Goal: Task Accomplishment & Management: Manage account settings

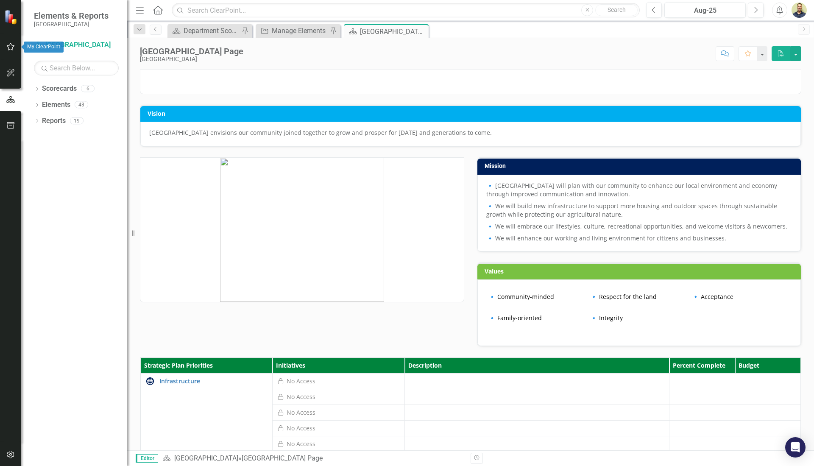
click at [11, 44] on icon "button" at bounding box center [10, 46] width 9 height 7
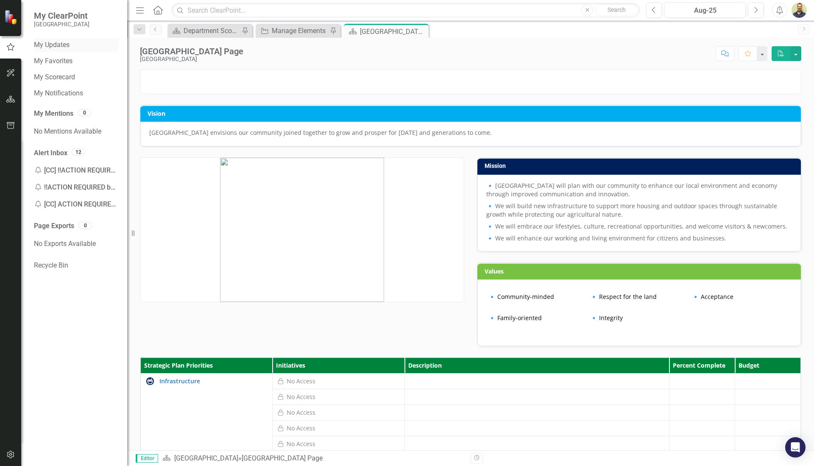
click at [61, 50] on link "My Updates" at bounding box center [76, 45] width 85 height 10
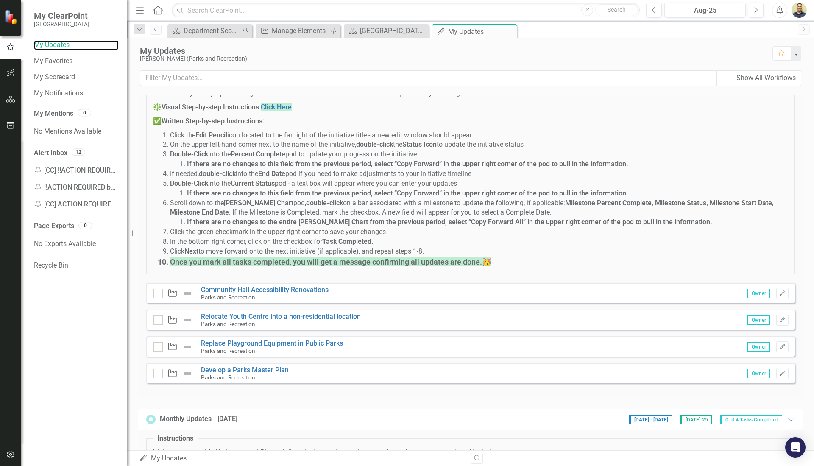
scroll to position [85, 0]
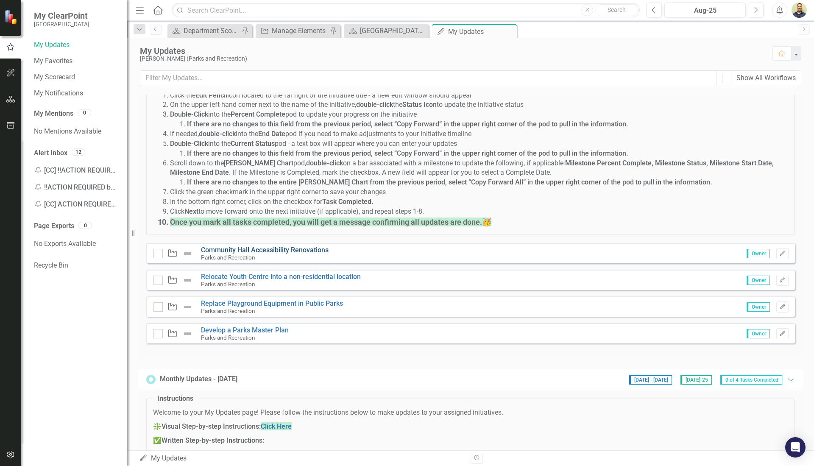
click at [219, 250] on link "Community Hall Accessibility Renovations" at bounding box center [265, 250] width 128 height 8
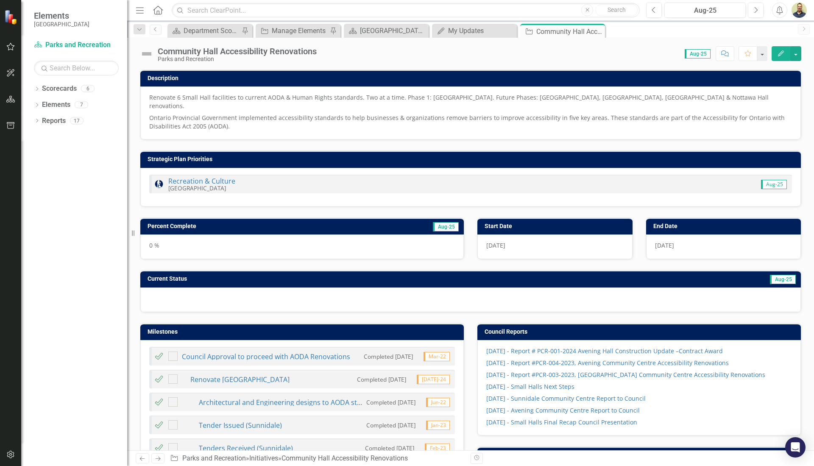
checkbox input "true"
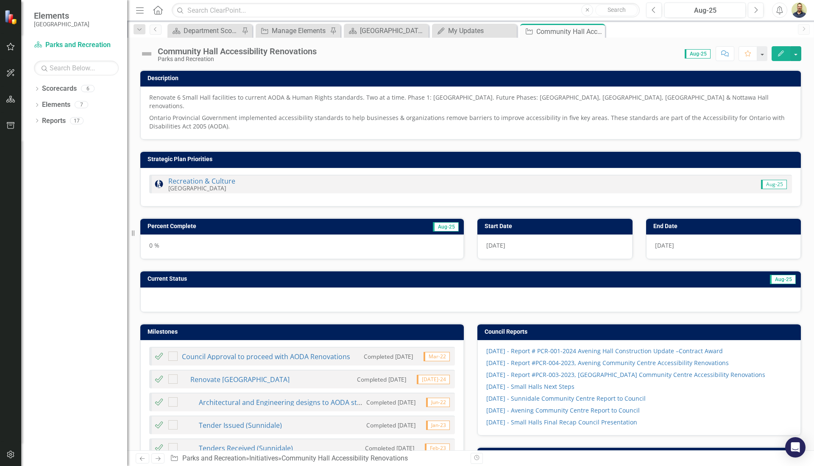
checkbox input "true"
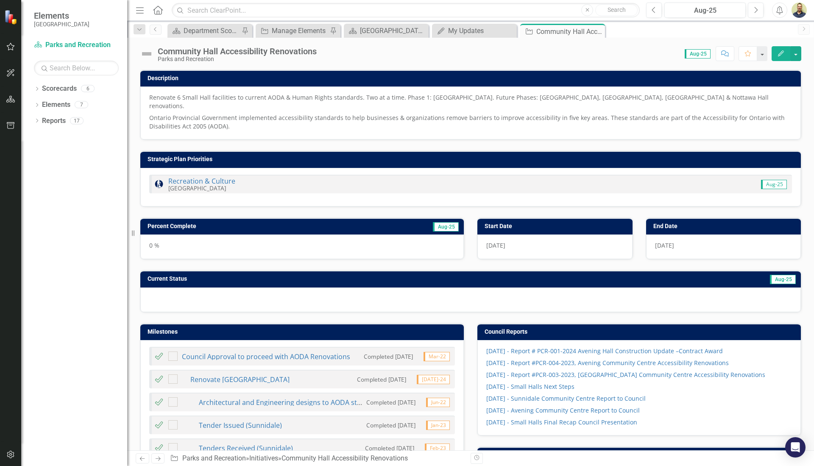
checkbox input "true"
click at [151, 54] on img at bounding box center [147, 54] width 14 height 14
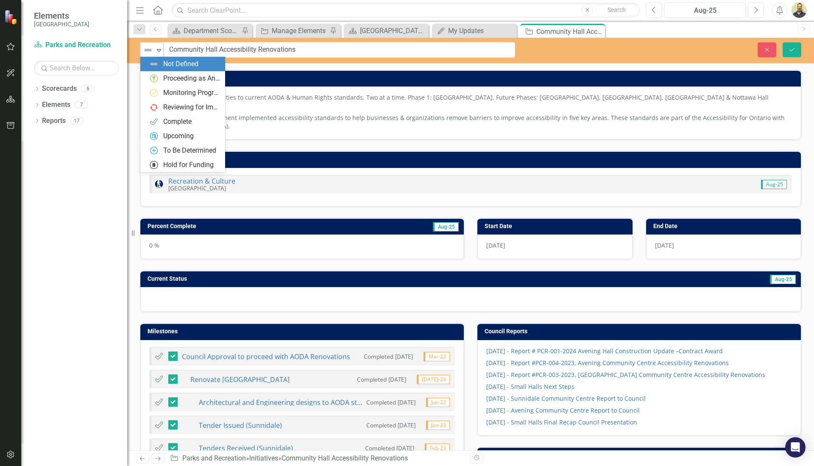
click at [155, 56] on div "Expand" at bounding box center [159, 50] width 8 height 14
click at [166, 77] on div "Proceeding as Anticipated" at bounding box center [191, 79] width 57 height 10
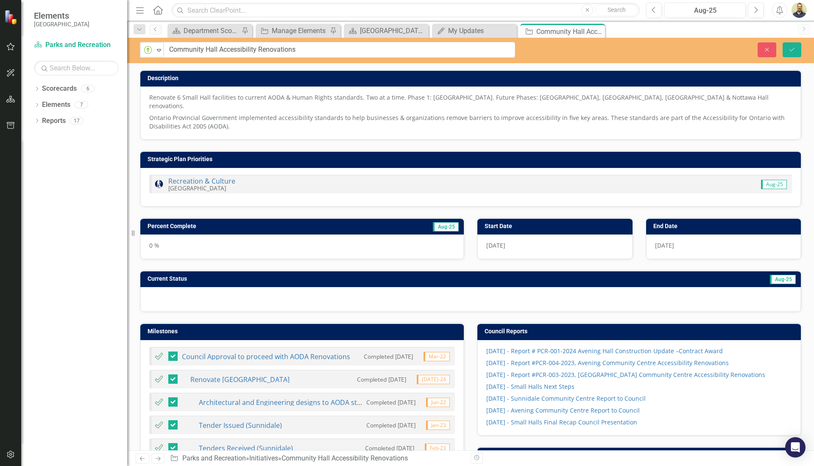
click at [244, 223] on h3 "Percent Complete" at bounding box center [248, 226] width 202 height 6
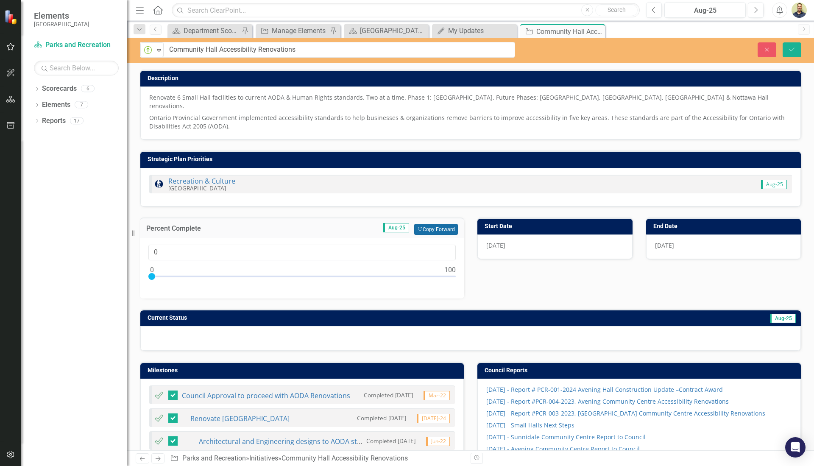
click at [425, 224] on button "Copy Forward Copy Forward" at bounding box center [436, 229] width 44 height 11
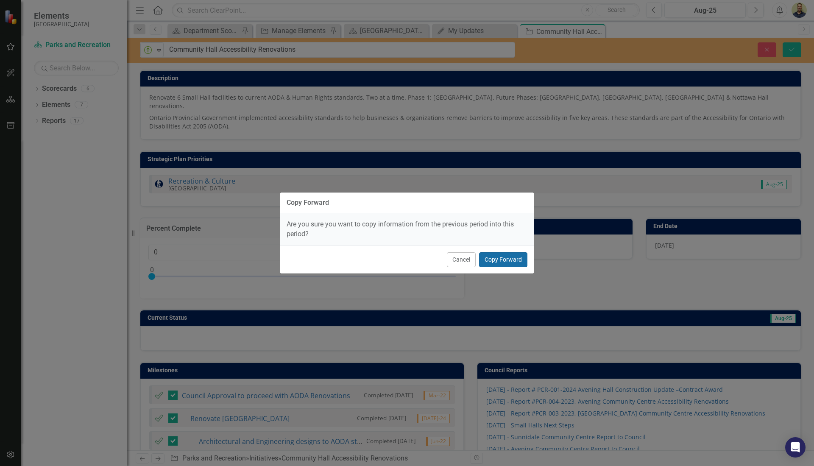
click at [497, 262] on button "Copy Forward" at bounding box center [503, 259] width 48 height 15
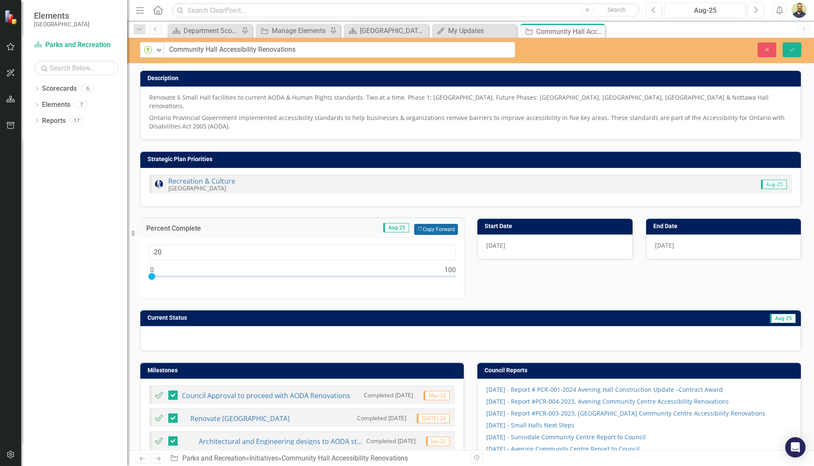
type input "20"
click at [478, 314] on h3 "Current Status" at bounding box center [340, 317] width 387 height 6
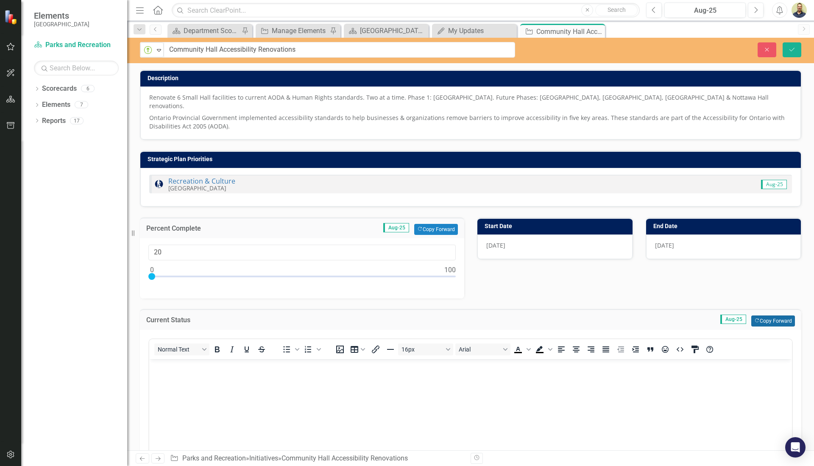
click at [760, 315] on button "Copy Forward Copy Forward" at bounding box center [773, 320] width 44 height 11
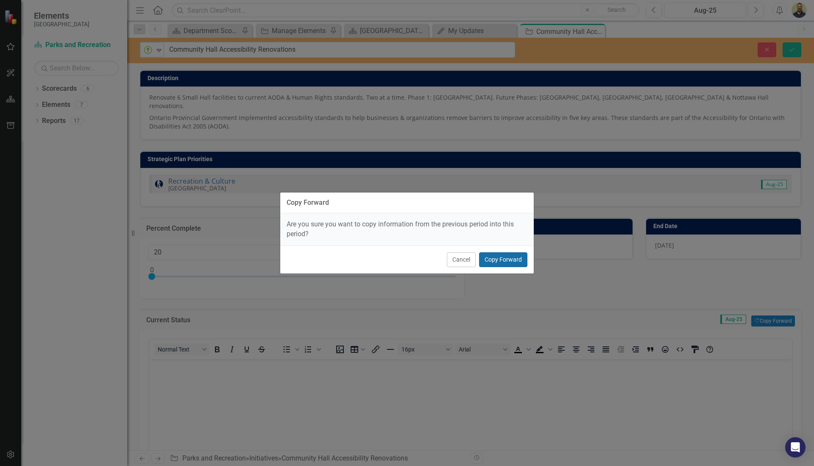
click at [514, 260] on button "Copy Forward" at bounding box center [503, 259] width 48 height 15
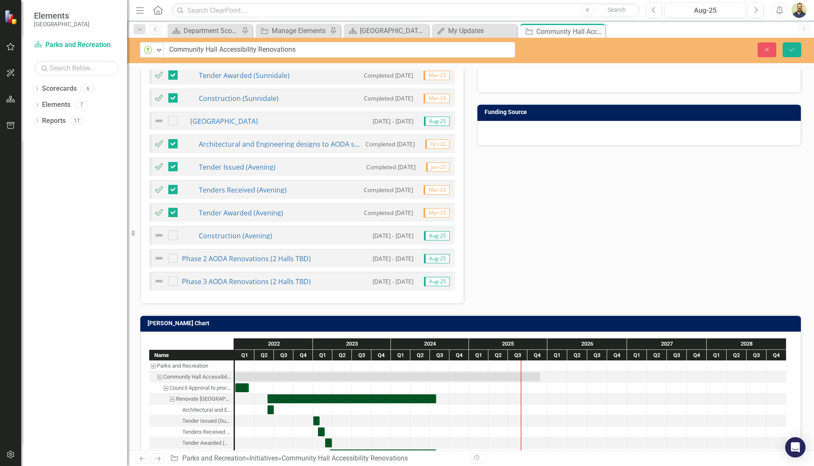
scroll to position [678, 0]
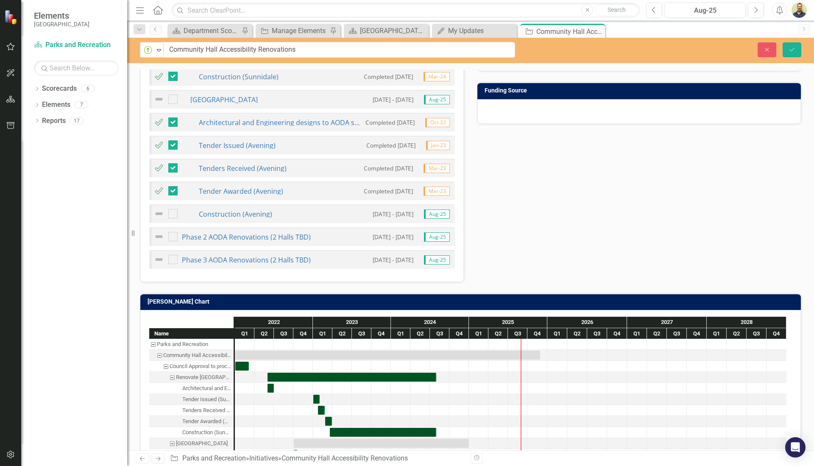
click at [404, 298] on h3 "[PERSON_NAME] Chart" at bounding box center [471, 301] width 649 height 6
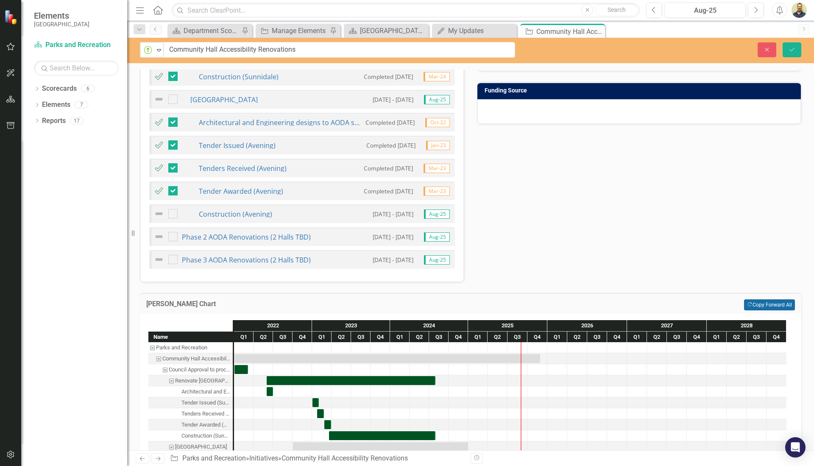
click at [754, 299] on button "Copy Forward Copy Forward All" at bounding box center [769, 304] width 51 height 11
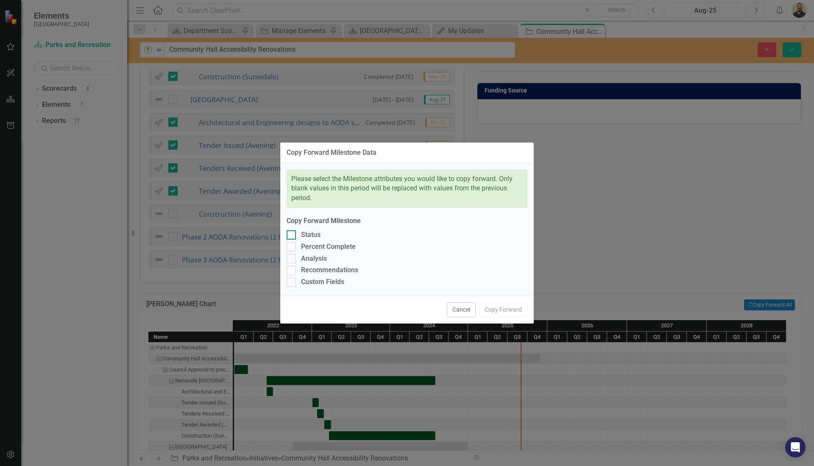
click at [295, 234] on div at bounding box center [290, 234] width 9 height 9
click at [292, 234] on input "Status" at bounding box center [289, 233] width 6 height 6
checkbox input "true"
click at [292, 245] on div at bounding box center [290, 246] width 9 height 9
click at [292, 245] on input "Percent Complete" at bounding box center [289, 245] width 6 height 6
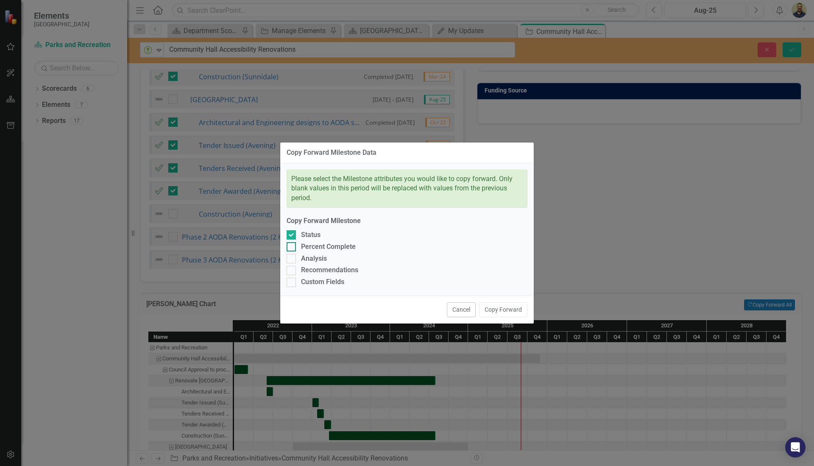
checkbox input "true"
click at [292, 259] on div at bounding box center [290, 258] width 9 height 9
click at [292, 259] on input "Analysis" at bounding box center [289, 257] width 6 height 6
checkbox input "true"
click at [292, 270] on div at bounding box center [290, 270] width 9 height 9
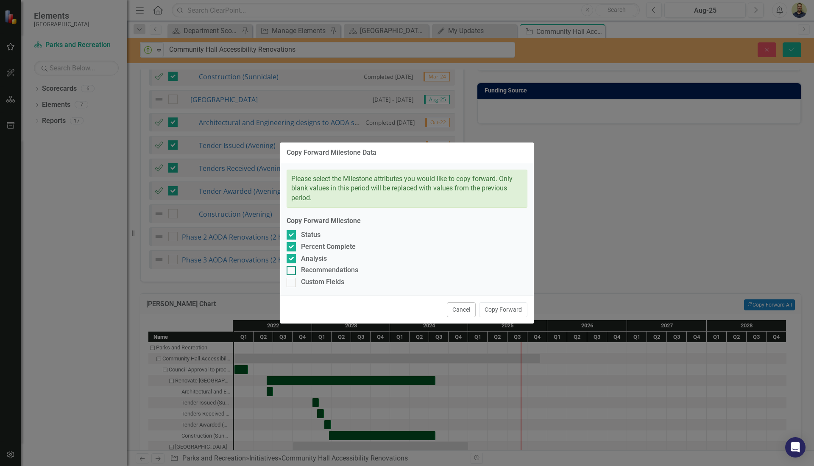
click at [292, 270] on input "Recommendations" at bounding box center [289, 269] width 6 height 6
checkbox input "true"
click at [292, 279] on div at bounding box center [290, 282] width 9 height 9
click at [292, 279] on input "Custom Fields" at bounding box center [289, 281] width 6 height 6
checkbox input "true"
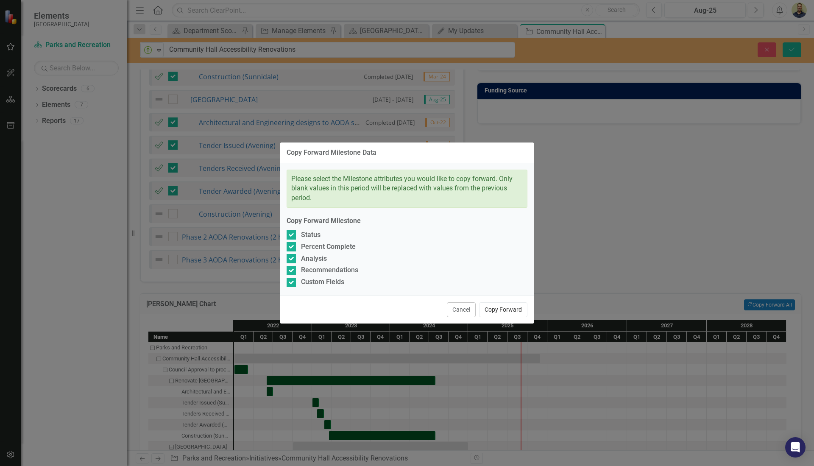
click at [514, 308] on button "Copy Forward" at bounding box center [503, 309] width 48 height 15
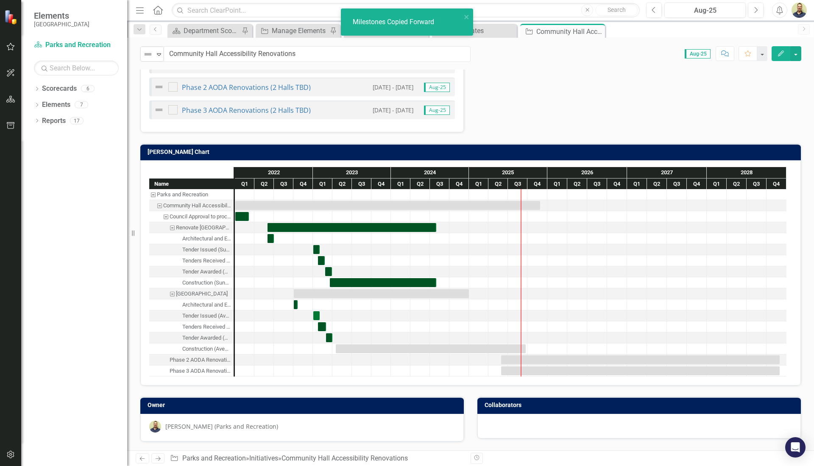
checkbox input "false"
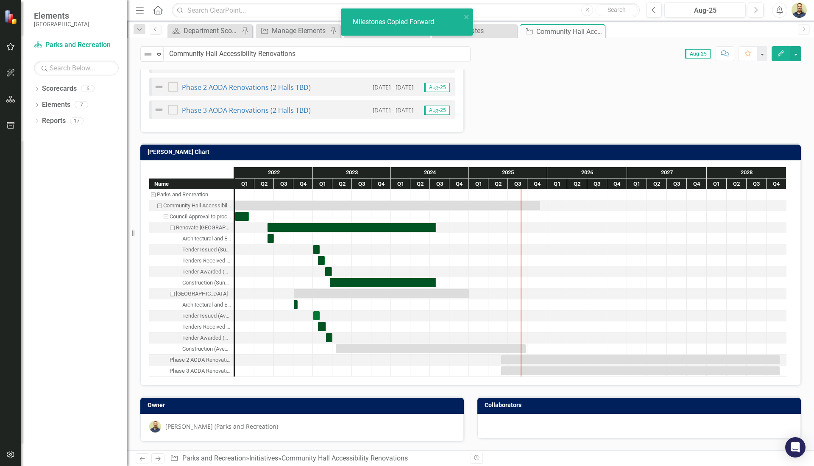
checkbox input "false"
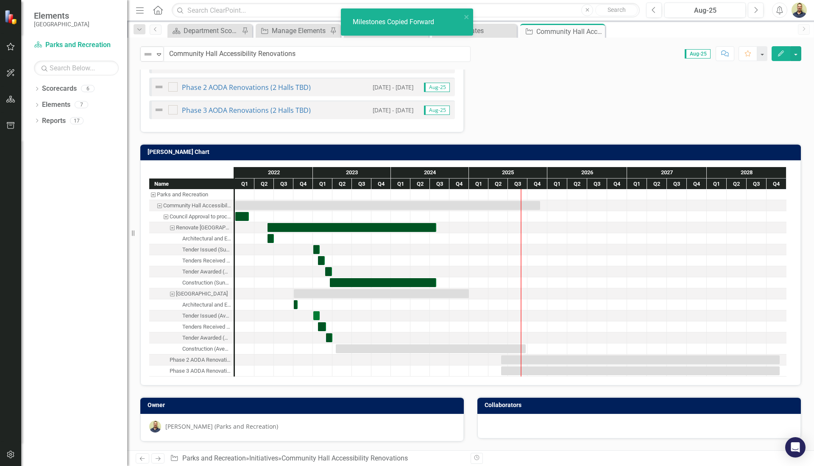
checkbox input "false"
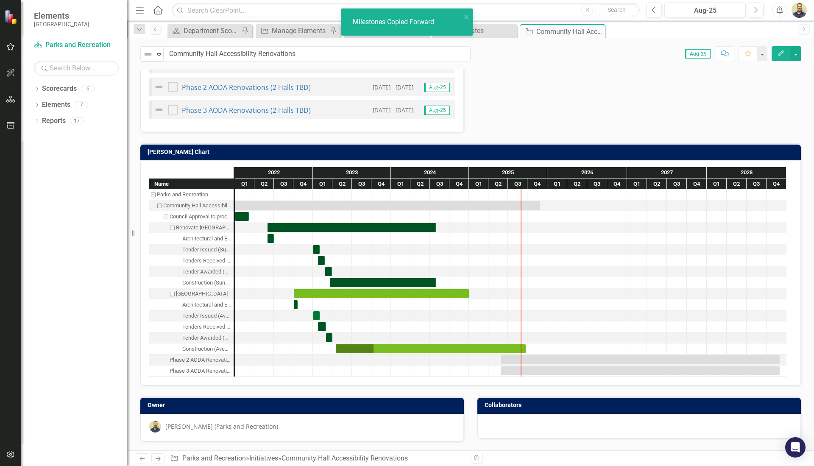
checkbox input "true"
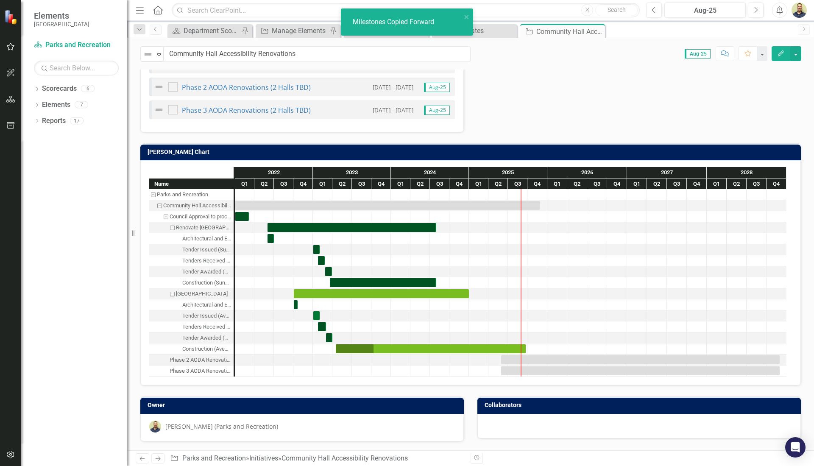
checkbox input "true"
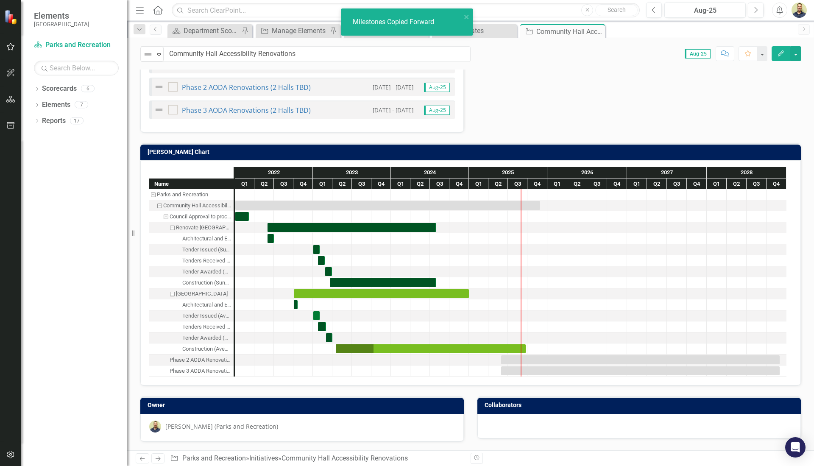
checkbox input "true"
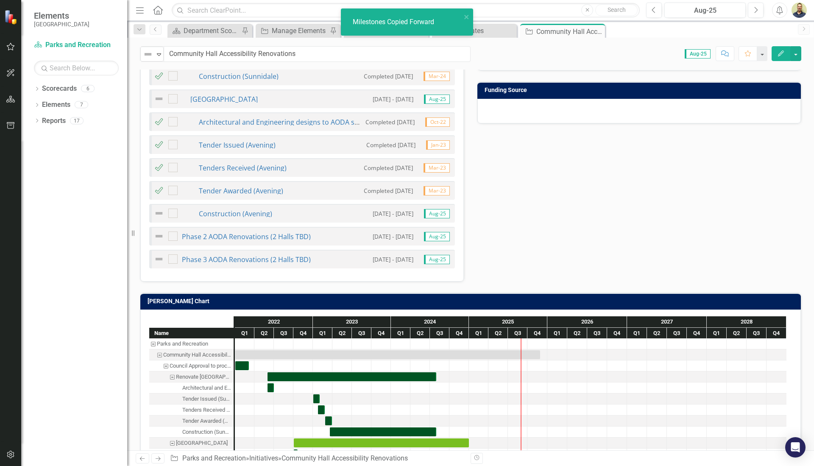
checkbox input "false"
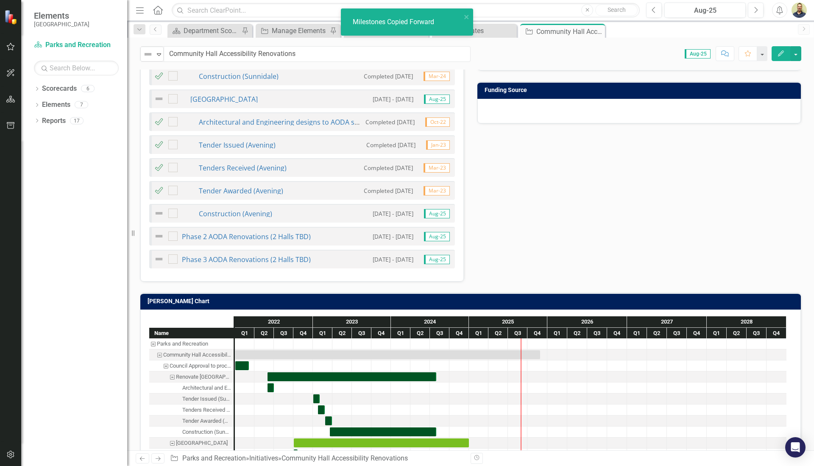
checkbox input "false"
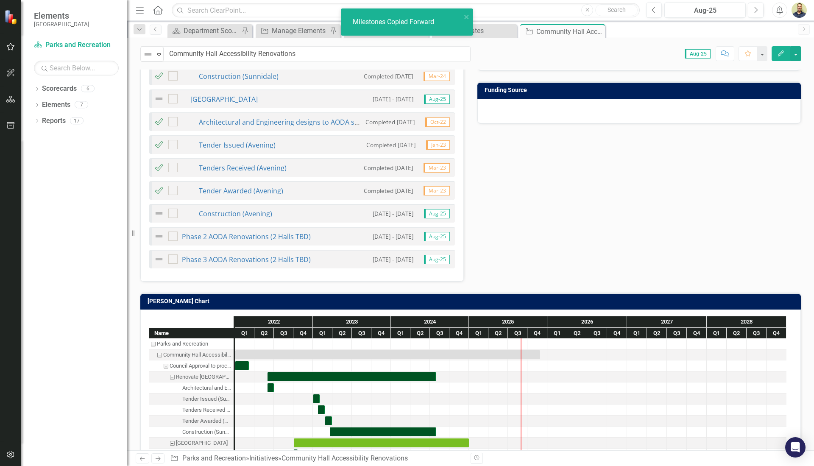
checkbox input "false"
checkbox input "true"
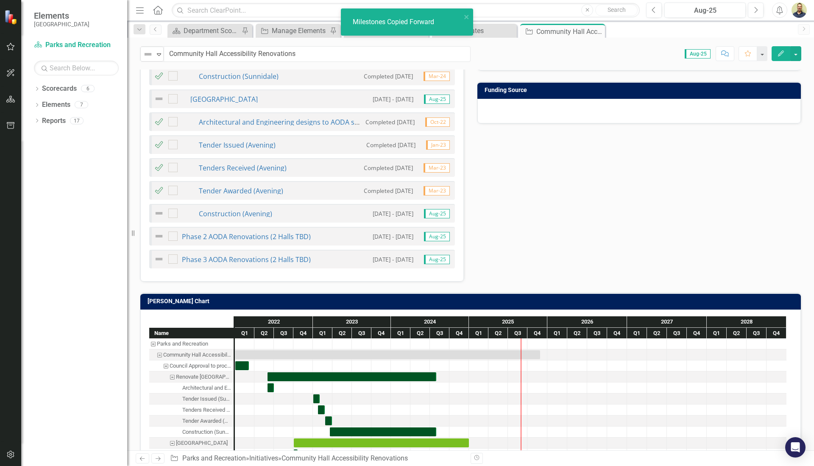
checkbox input "true"
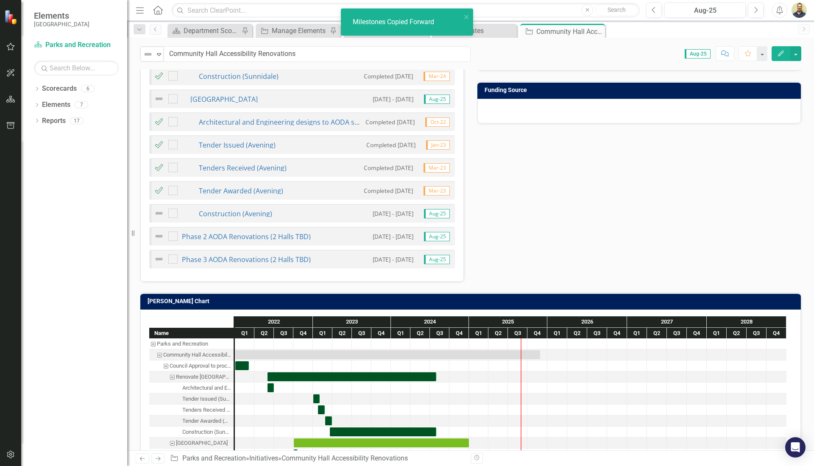
checkbox input "true"
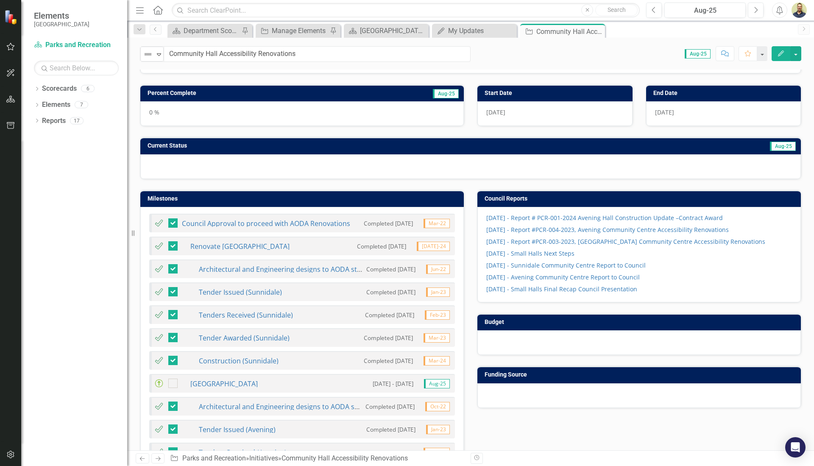
scroll to position [0, 0]
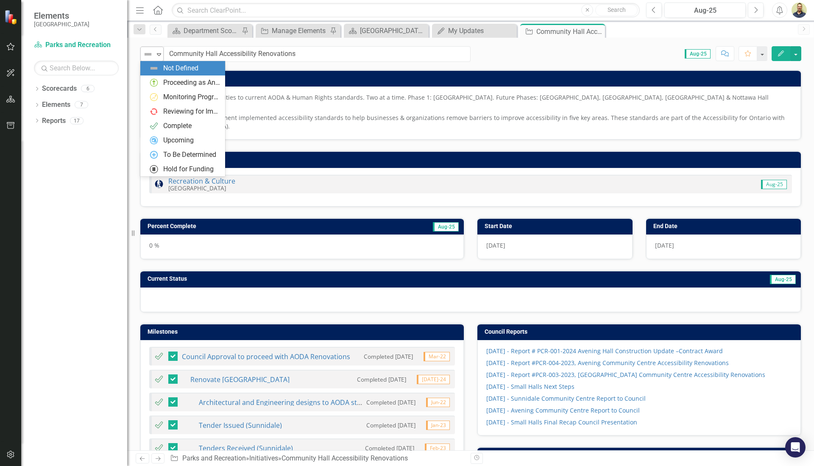
click at [156, 54] on icon "Expand" at bounding box center [159, 54] width 8 height 7
click at [165, 77] on div "Proceeding as Anticipated" at bounding box center [182, 82] width 85 height 14
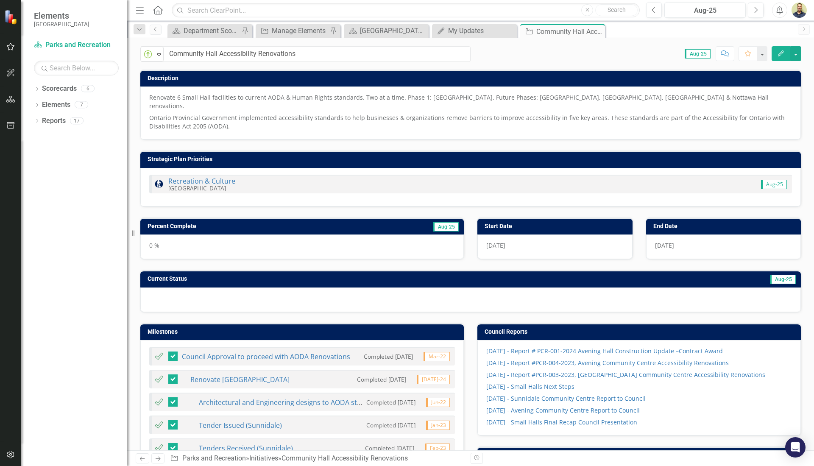
click at [222, 112] on p "Ontario Provincial Government implemented accessibility standards to help busin…" at bounding box center [470, 121] width 642 height 19
click at [467, 31] on div "My Updates" at bounding box center [476, 30] width 56 height 11
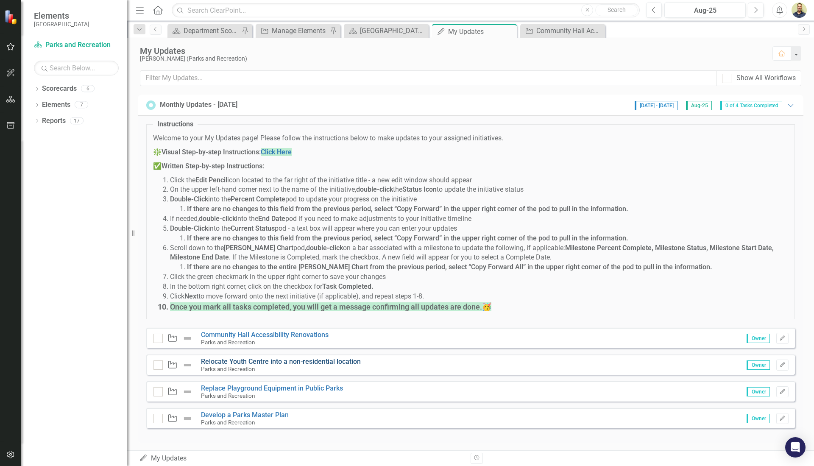
click at [227, 359] on link "Relocate Youth Centre into a non-residential location" at bounding box center [281, 361] width 160 height 8
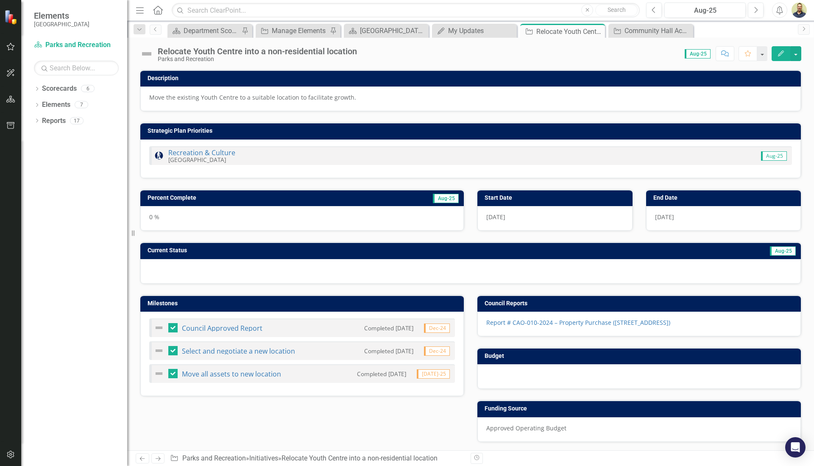
click at [147, 55] on img at bounding box center [147, 54] width 14 height 14
click at [149, 56] on img at bounding box center [147, 54] width 14 height 14
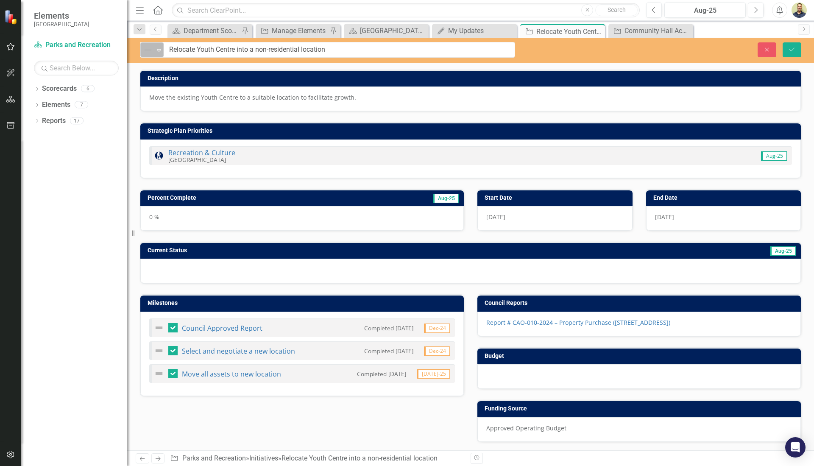
click at [155, 54] on div "Expand" at bounding box center [159, 50] width 8 height 14
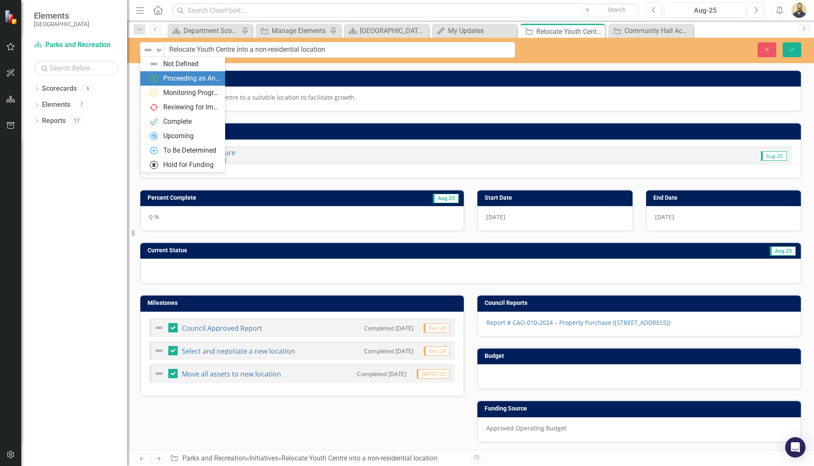
click at [170, 78] on div "Proceeding as Anticipated" at bounding box center [191, 79] width 57 height 10
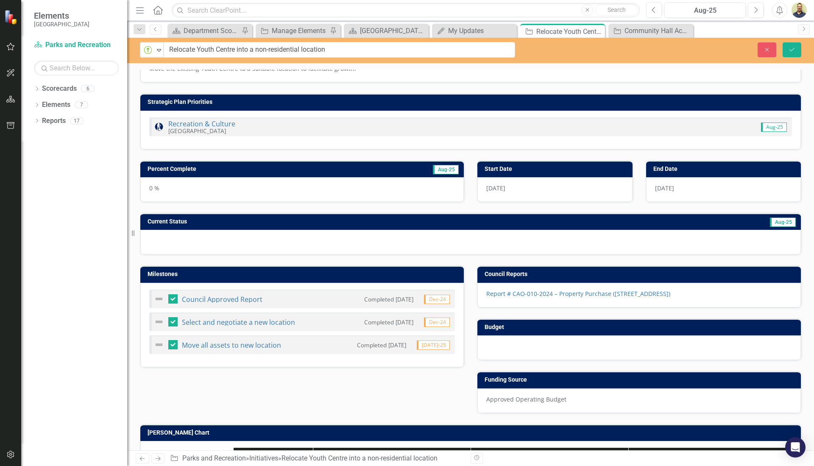
scroll to position [42, 0]
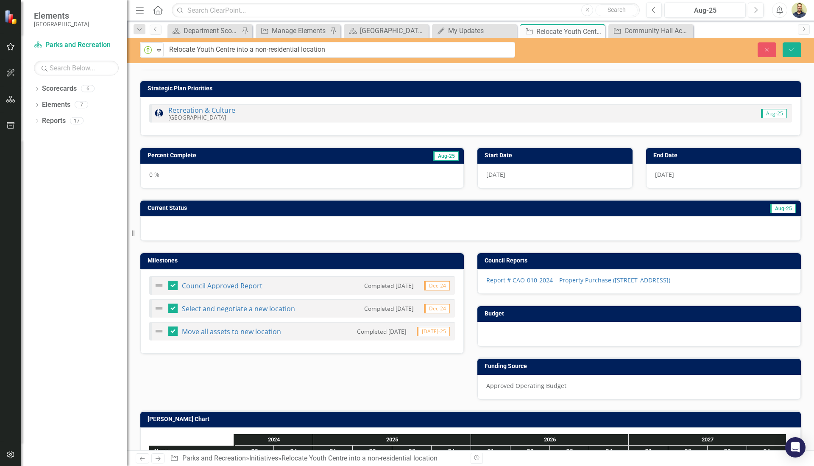
click at [245, 152] on h3 "Percent Complete" at bounding box center [248, 155] width 202 height 6
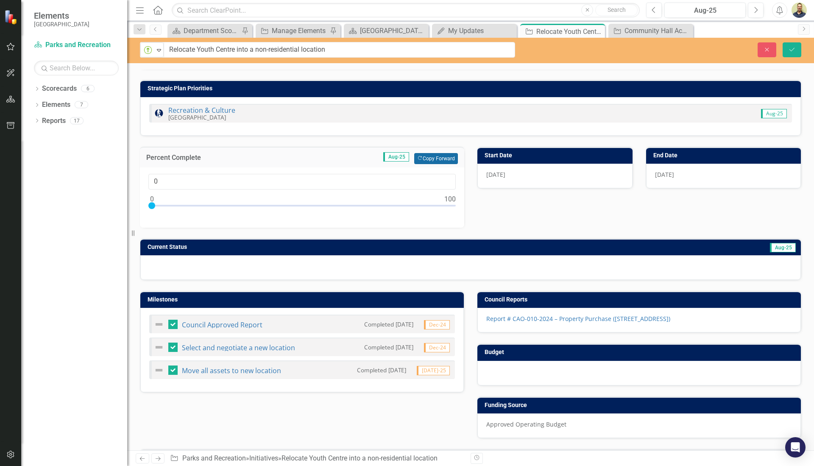
click at [447, 158] on button "Copy Forward Copy Forward" at bounding box center [436, 158] width 44 height 11
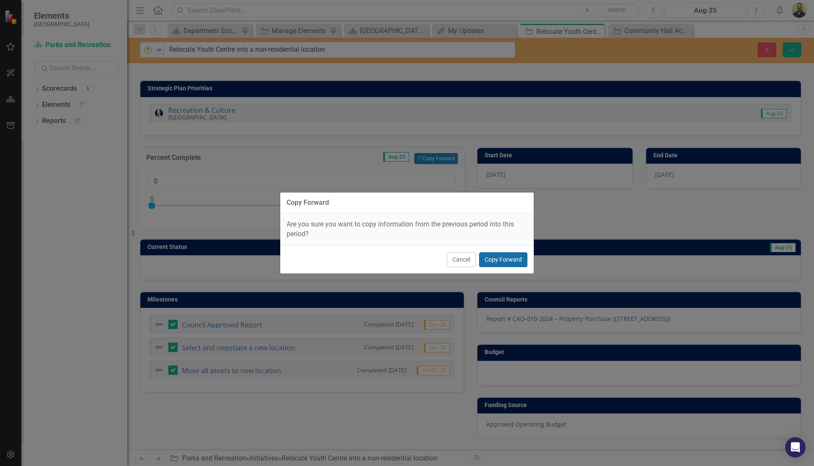
click at [496, 254] on button "Copy Forward" at bounding box center [503, 259] width 48 height 15
type input "75"
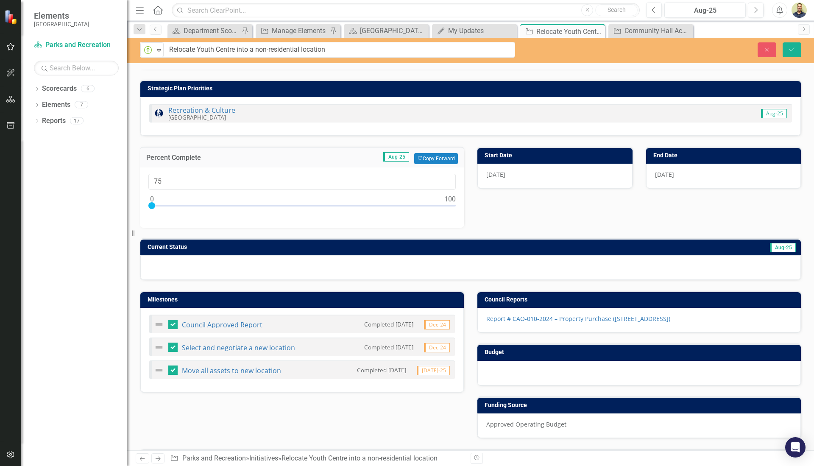
click at [539, 245] on td "Aug-25" at bounding box center [665, 248] width 262 height 13
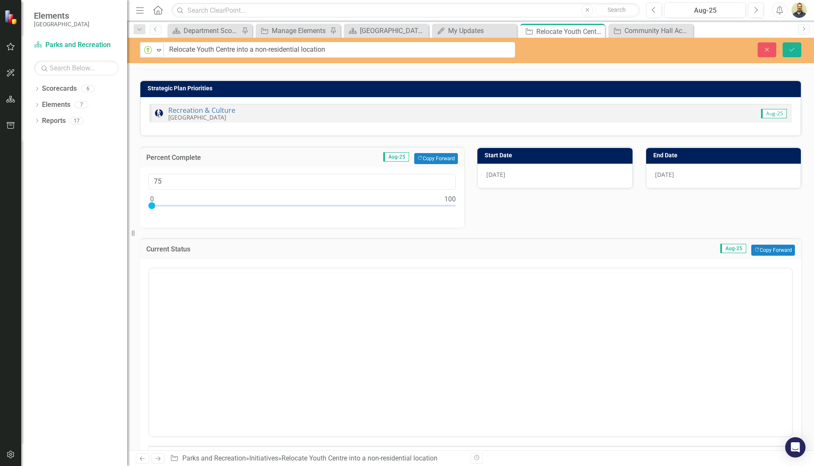
scroll to position [0, 0]
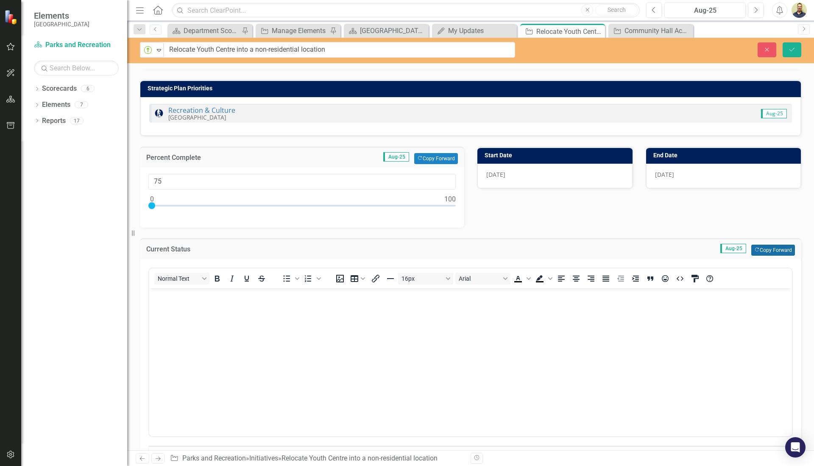
click at [762, 249] on button "Copy Forward Copy Forward" at bounding box center [773, 250] width 44 height 11
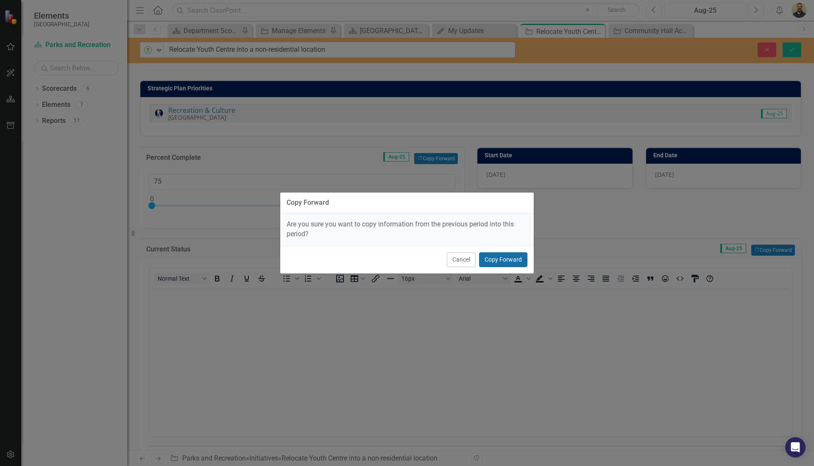
click at [515, 258] on button "Copy Forward" at bounding box center [503, 259] width 48 height 15
click at [515, 259] on div "Normal Text To open the popup, press Shift+Enter To open the popup, press Shift…" at bounding box center [470, 381] width 661 height 244
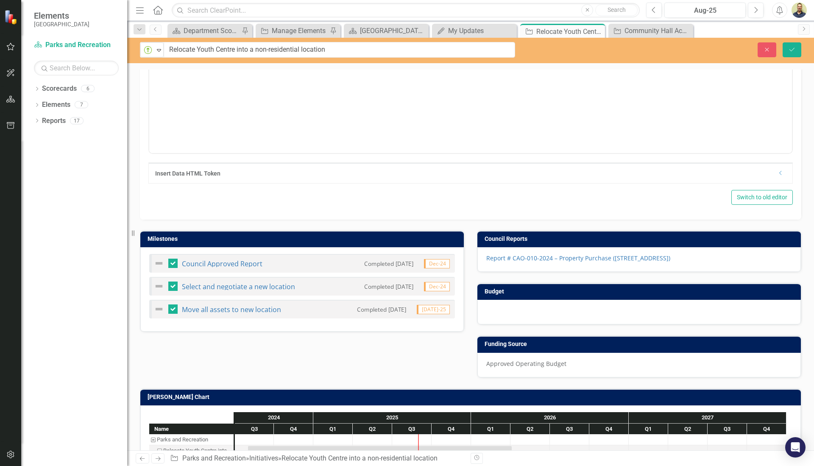
scroll to position [433, 0]
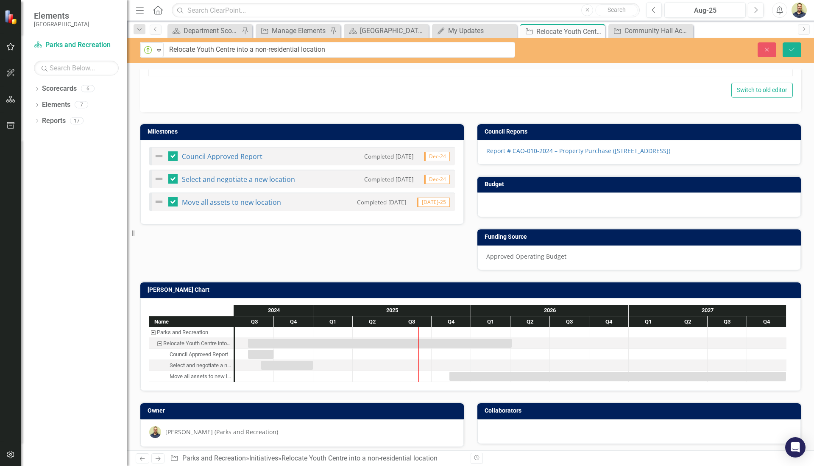
click at [407, 286] on h3 "[PERSON_NAME] Chart" at bounding box center [471, 289] width 649 height 6
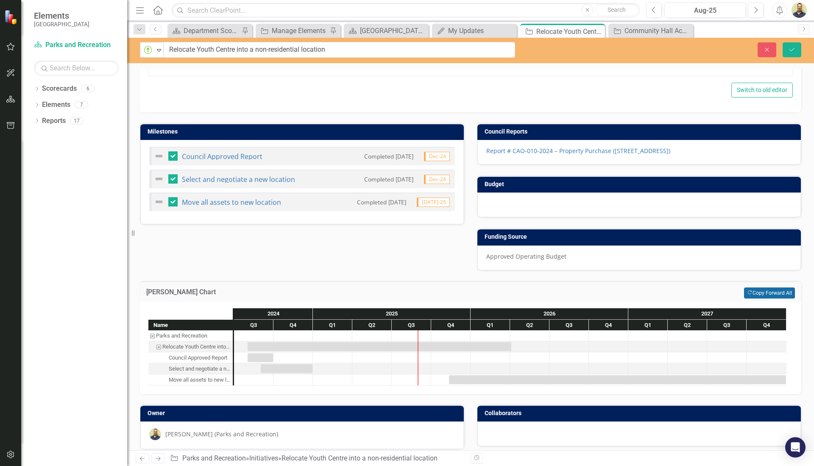
click at [746, 287] on button "Copy Forward Copy Forward All" at bounding box center [769, 292] width 51 height 11
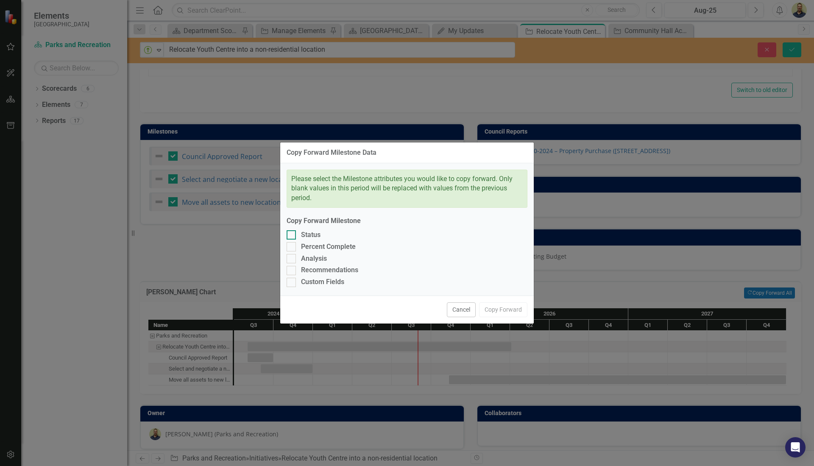
click at [292, 235] on div at bounding box center [290, 234] width 9 height 9
click at [292, 235] on input "Status" at bounding box center [289, 233] width 6 height 6
checkbox input "true"
drag, startPoint x: 292, startPoint y: 245, endPoint x: 293, endPoint y: 250, distance: 5.2
click at [292, 246] on div at bounding box center [290, 246] width 9 height 9
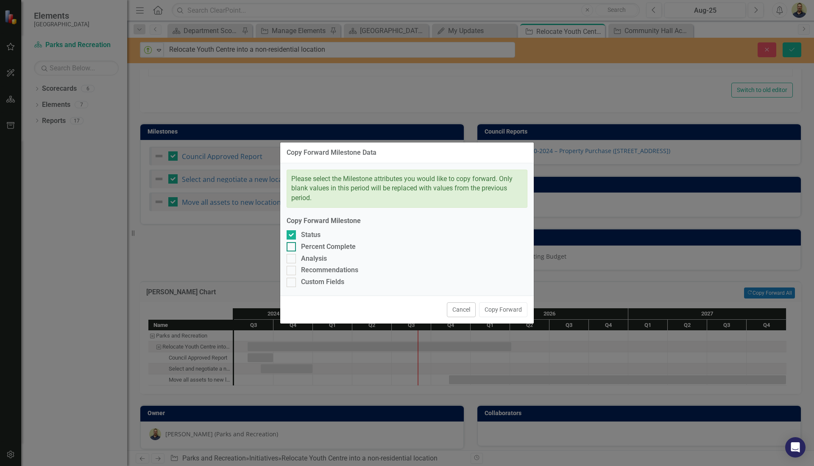
click at [292, 246] on input "Percent Complete" at bounding box center [289, 245] width 6 height 6
checkbox input "true"
click at [293, 256] on div at bounding box center [290, 258] width 9 height 9
click at [292, 256] on input "Analysis" at bounding box center [289, 257] width 6 height 6
checkbox input "true"
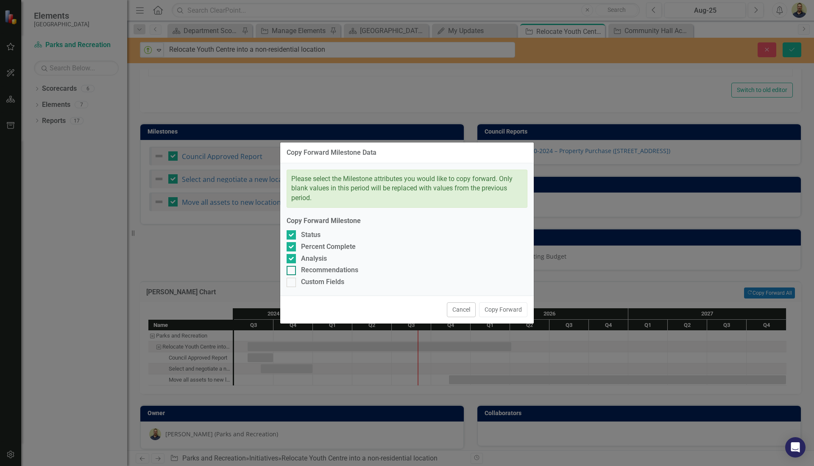
click at [295, 267] on div at bounding box center [290, 270] width 9 height 9
click at [292, 267] on input "Recommendations" at bounding box center [289, 269] width 6 height 6
checkbox input "true"
click at [293, 278] on div at bounding box center [290, 282] width 9 height 9
click at [292, 278] on input "Custom Fields" at bounding box center [289, 281] width 6 height 6
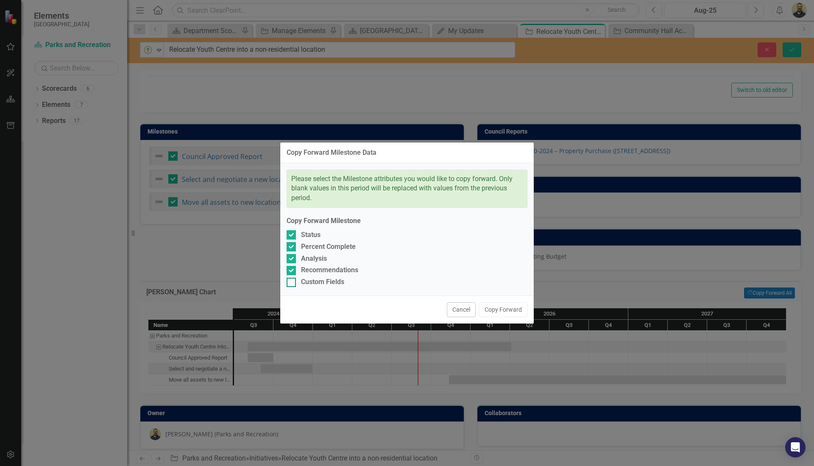
checkbox input "true"
click at [510, 313] on button "Copy Forward" at bounding box center [503, 309] width 48 height 15
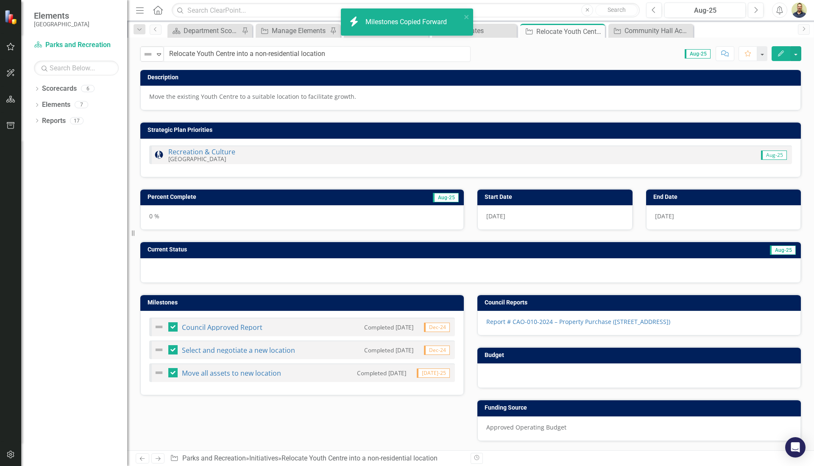
scroll to position [0, 0]
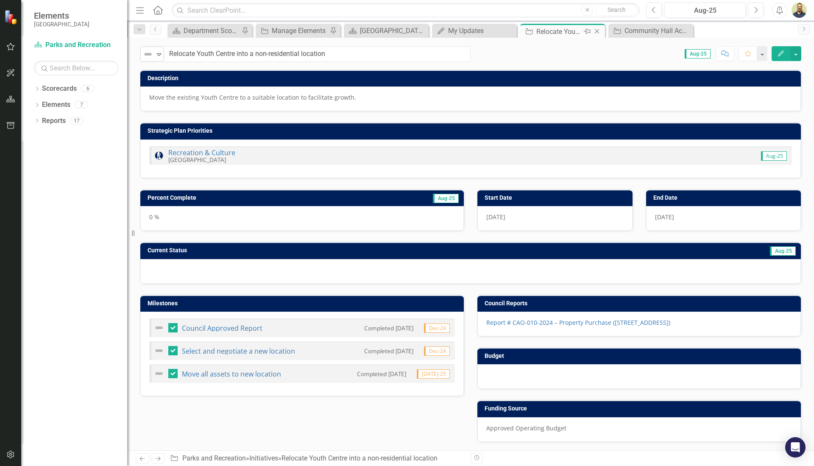
click at [595, 30] on icon at bounding box center [597, 31] width 5 height 5
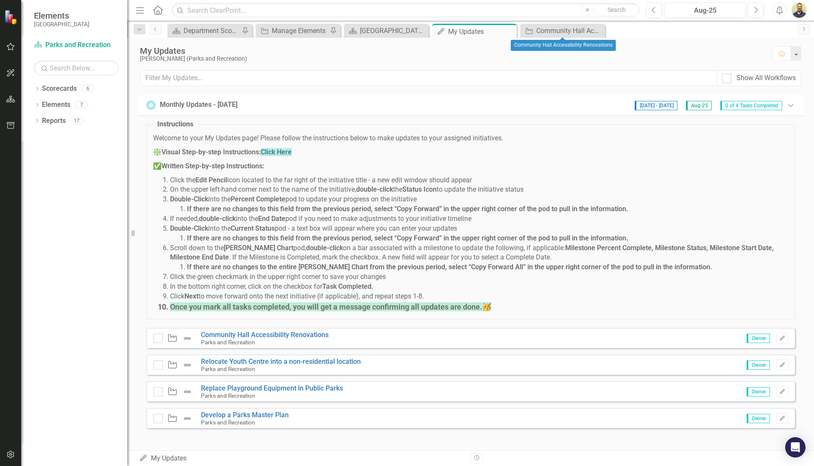
click at [0, 0] on icon "Close" at bounding box center [0, 0] width 0 height 0
click at [258, 384] on link "Replace Playground Equipment in Public Parks" at bounding box center [272, 388] width 142 height 8
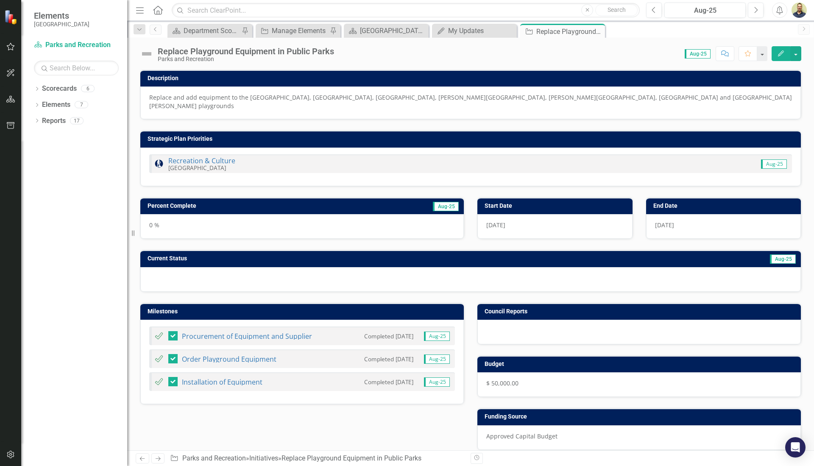
click at [143, 54] on img at bounding box center [147, 54] width 14 height 14
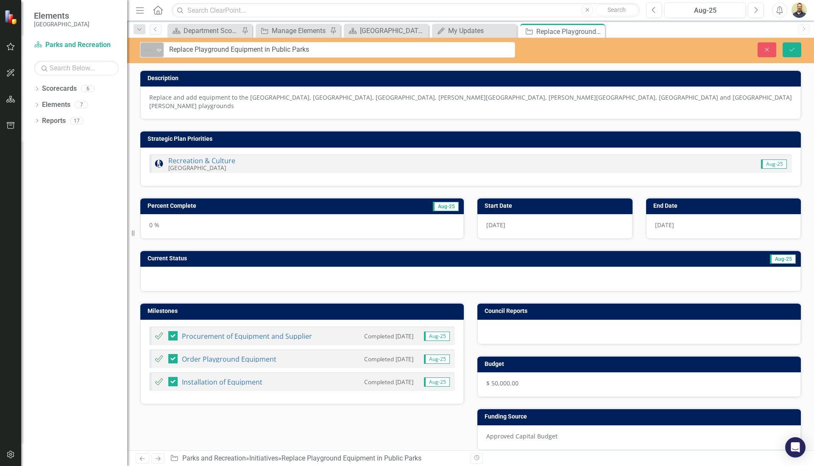
click at [158, 49] on icon at bounding box center [159, 50] width 4 height 3
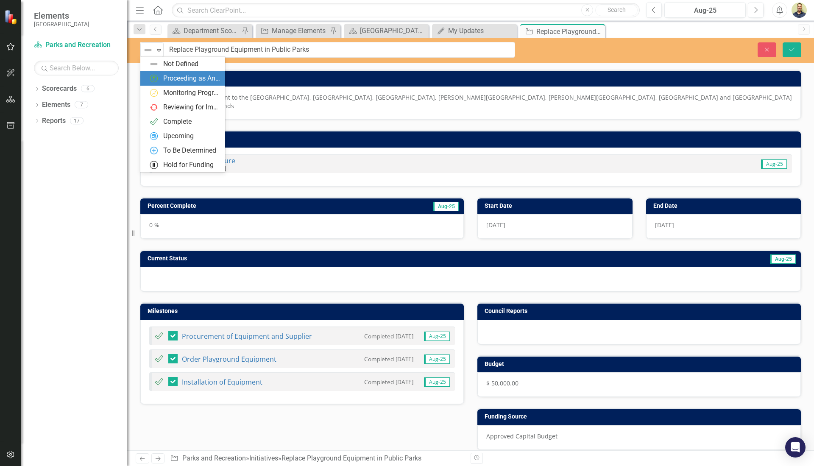
click at [169, 78] on div "Proceeding as Anticipated" at bounding box center [191, 79] width 57 height 10
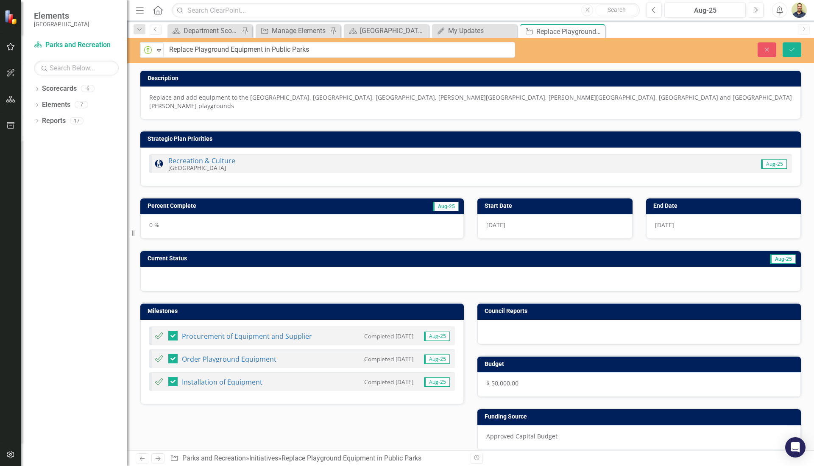
click at [237, 203] on h3 "Percent Complete" at bounding box center [248, 206] width 202 height 6
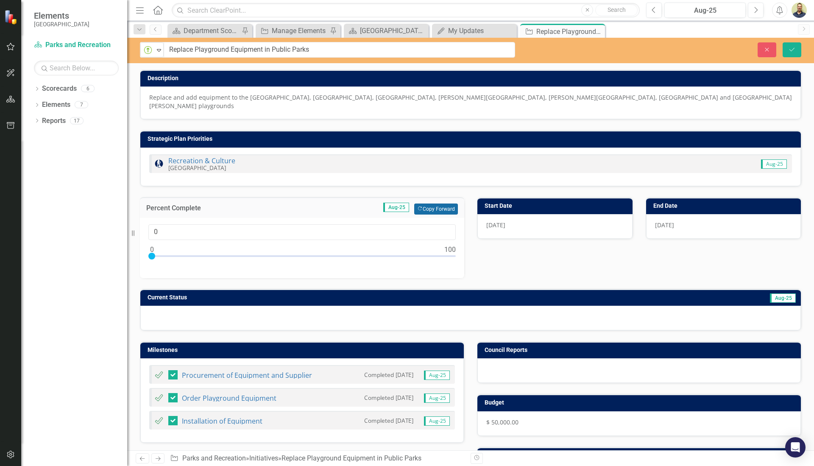
click at [441, 203] on button "Copy Forward Copy Forward" at bounding box center [436, 208] width 44 height 11
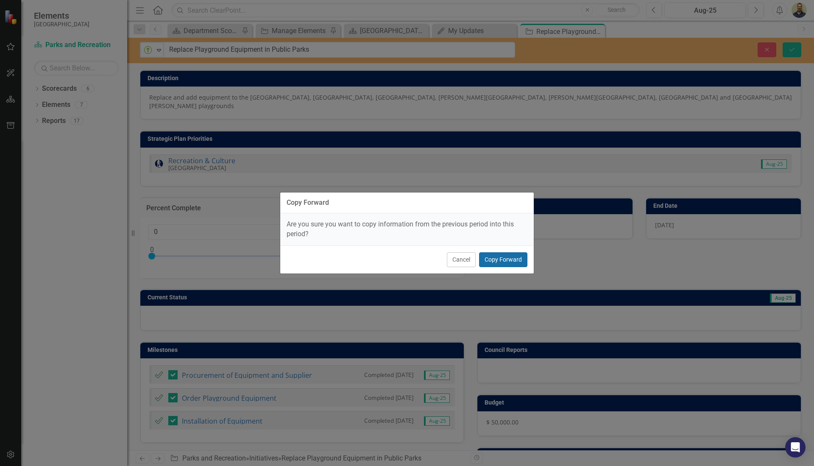
click at [495, 255] on button "Copy Forward" at bounding box center [503, 259] width 48 height 15
type input "90"
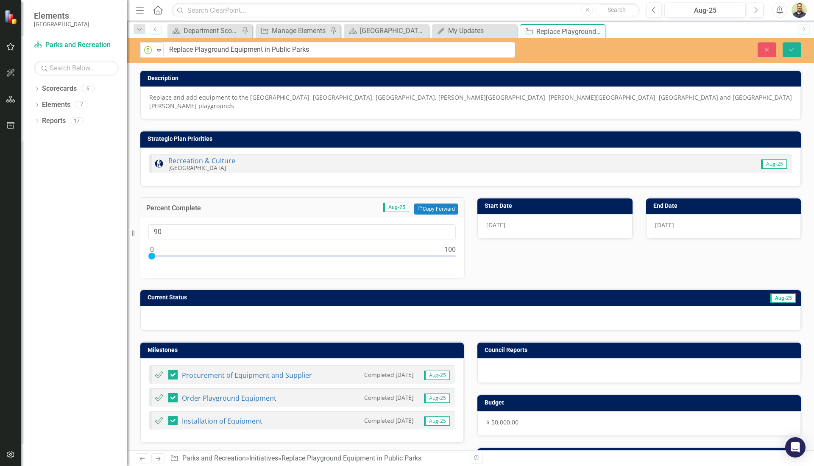
click at [492, 294] on h3 "Current Status" at bounding box center [340, 297] width 387 height 6
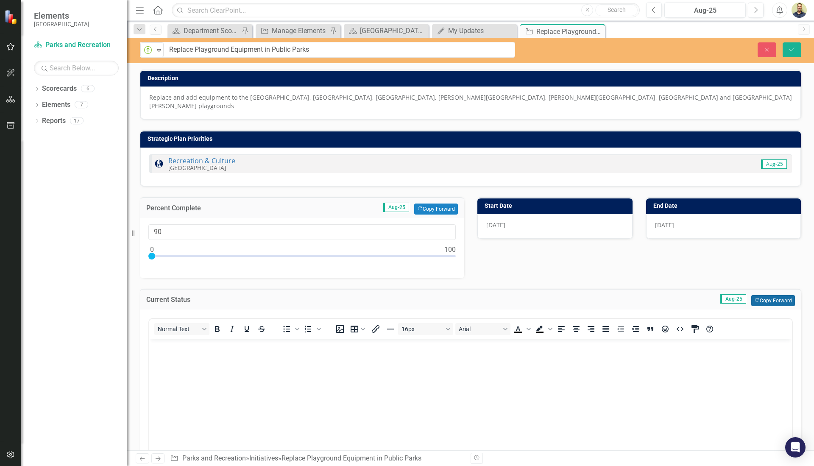
click at [765, 295] on button "Copy Forward Copy Forward" at bounding box center [773, 300] width 44 height 11
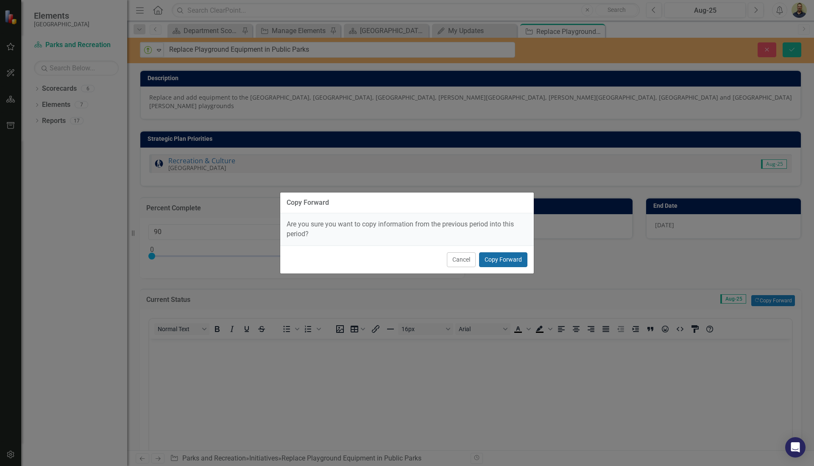
click at [504, 257] on button "Copy Forward" at bounding box center [503, 259] width 48 height 15
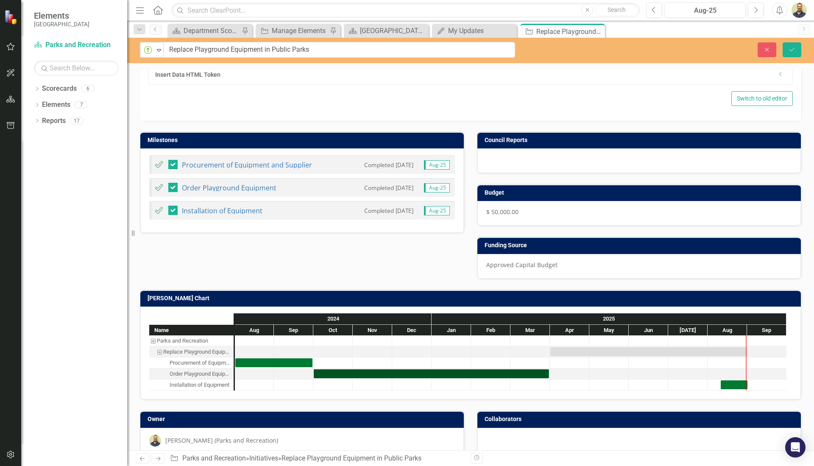
scroll to position [433, 0]
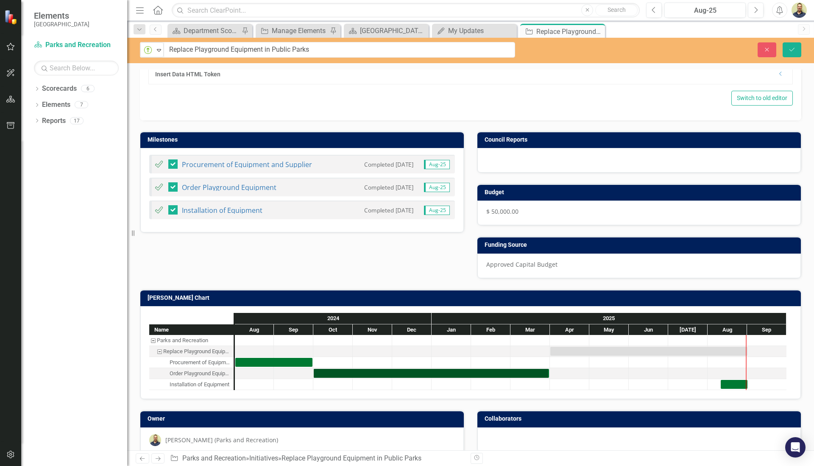
click at [379, 292] on td "[PERSON_NAME] Chart" at bounding box center [471, 298] width 649 height 13
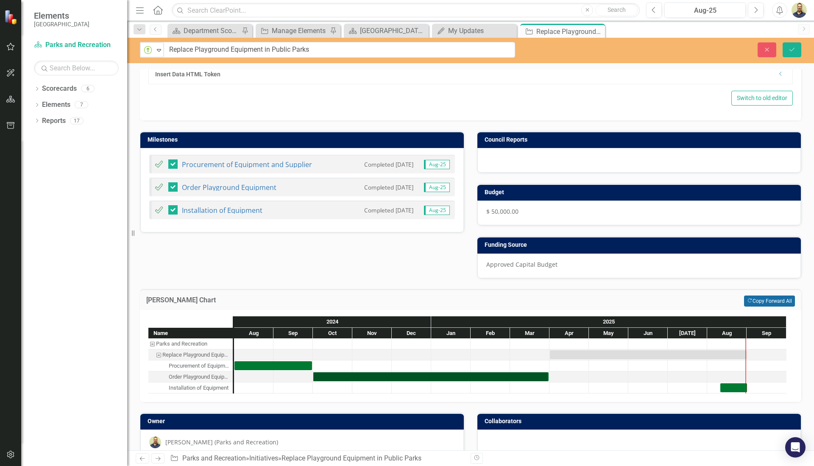
click at [760, 295] on button "Copy Forward Copy Forward All" at bounding box center [769, 300] width 51 height 11
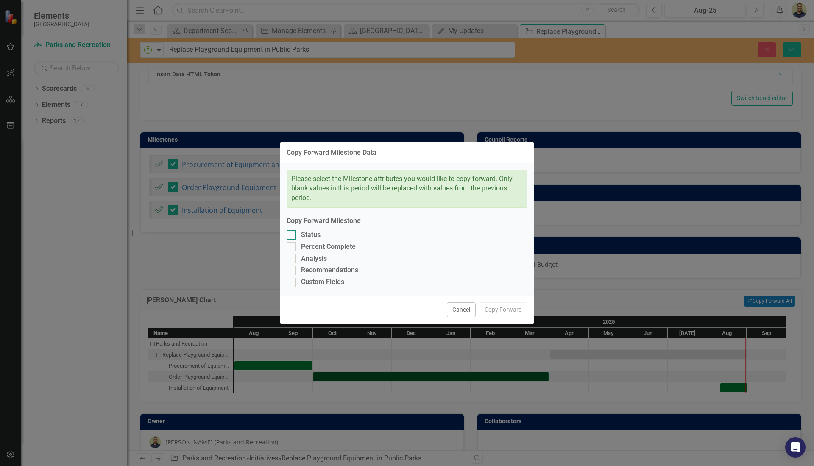
click at [291, 232] on input "Status" at bounding box center [289, 233] width 6 height 6
checkbox input "true"
click at [293, 246] on div at bounding box center [290, 246] width 9 height 9
click at [292, 246] on input "Percent Complete" at bounding box center [289, 245] width 6 height 6
checkbox input "true"
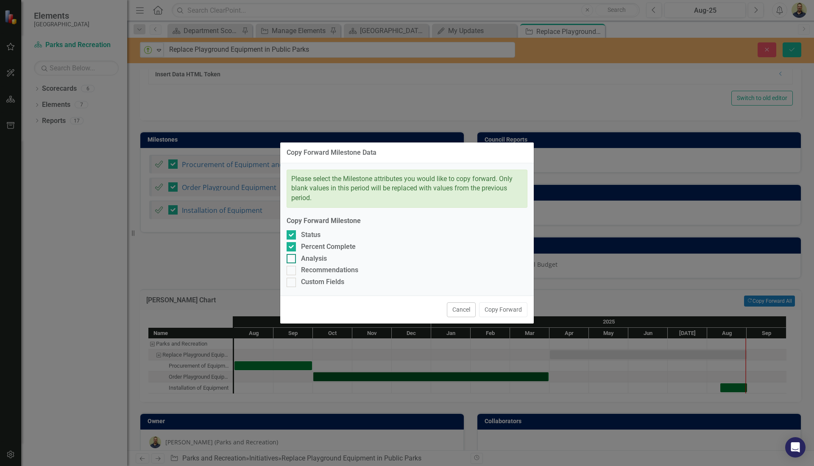
click at [294, 257] on div at bounding box center [290, 258] width 9 height 9
click at [292, 257] on input "Analysis" at bounding box center [289, 257] width 6 height 6
checkbox input "true"
drag, startPoint x: 291, startPoint y: 270, endPoint x: 291, endPoint y: 276, distance: 5.5
click at [291, 271] on input "Recommendations" at bounding box center [289, 269] width 6 height 6
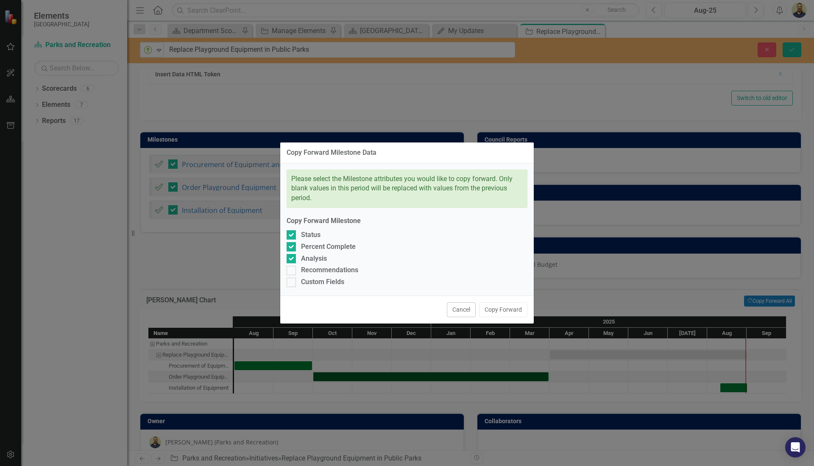
checkbox input "true"
drag, startPoint x: 291, startPoint y: 278, endPoint x: 317, endPoint y: 288, distance: 27.6
click at [291, 278] on input "Custom Fields" at bounding box center [289, 281] width 6 height 6
checkbox input "true"
click at [502, 306] on button "Copy Forward" at bounding box center [503, 309] width 48 height 15
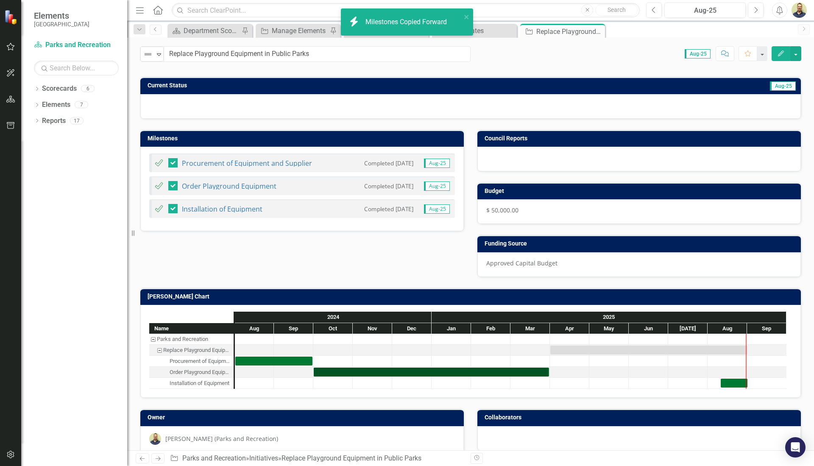
scroll to position [0, 0]
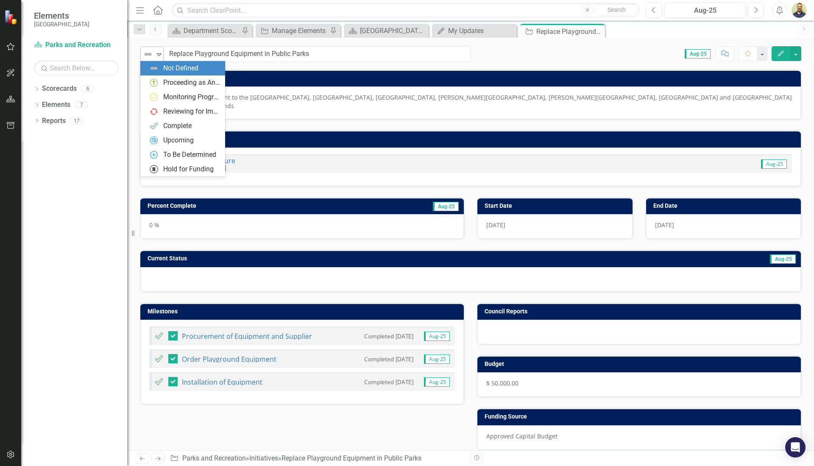
click at [156, 56] on icon "Expand" at bounding box center [159, 54] width 8 height 7
click at [164, 83] on div "Proceeding as Anticipated" at bounding box center [191, 83] width 57 height 10
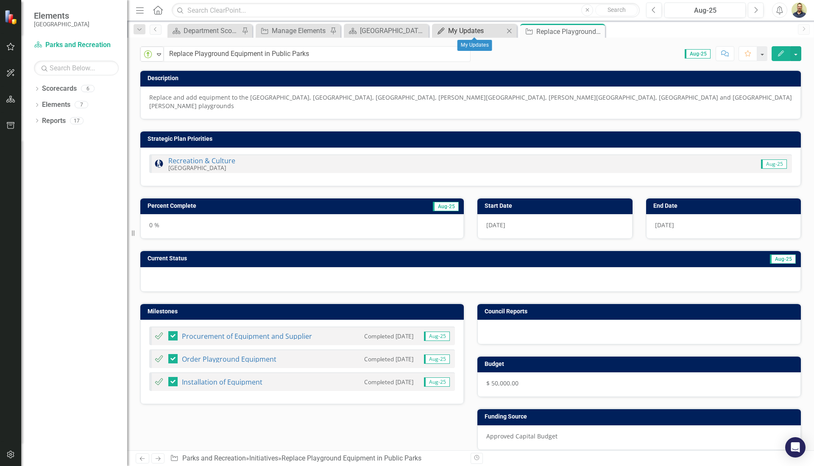
click at [453, 32] on div "My Updates" at bounding box center [476, 30] width 56 height 11
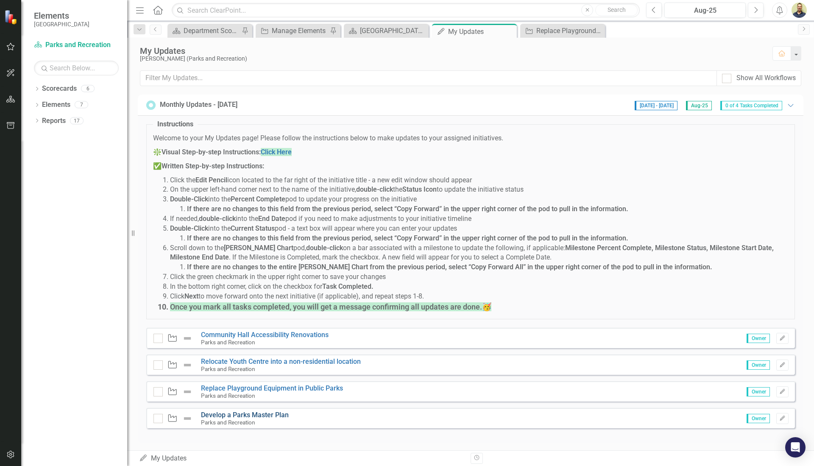
click at [258, 411] on link "Develop a Parks Master Plan" at bounding box center [245, 415] width 88 height 8
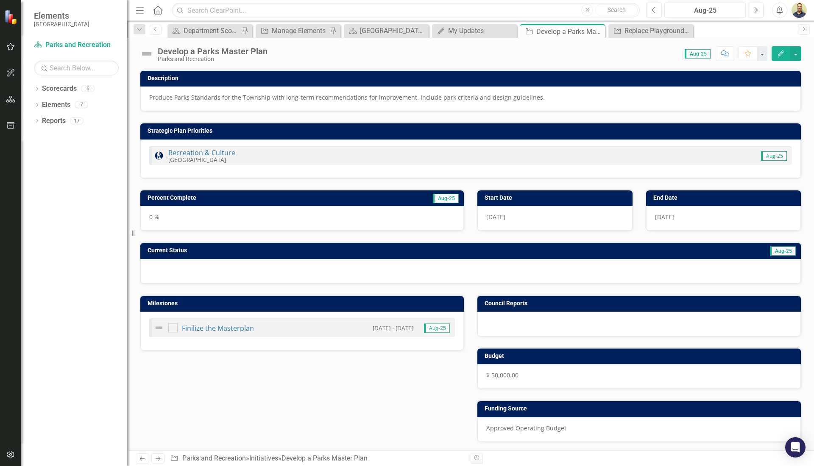
click at [150, 53] on img at bounding box center [147, 54] width 14 height 14
click at [144, 53] on img at bounding box center [147, 54] width 14 height 14
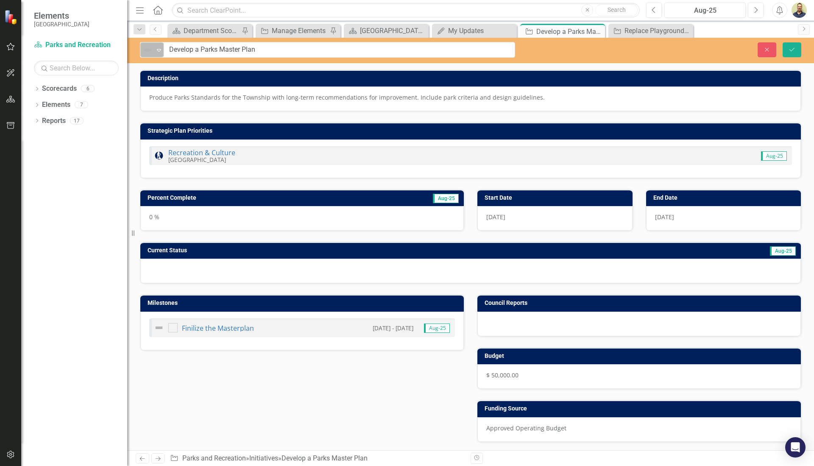
click at [156, 49] on icon "Expand" at bounding box center [159, 50] width 8 height 7
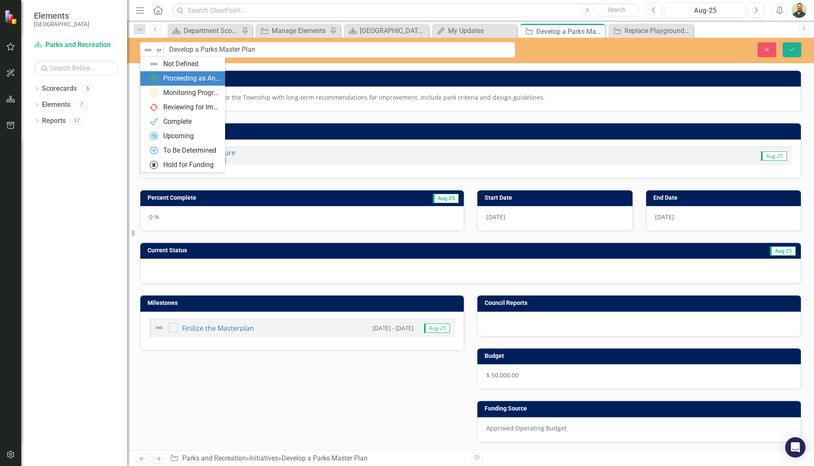
click at [169, 78] on div "Proceeding as Anticipated" at bounding box center [191, 79] width 57 height 10
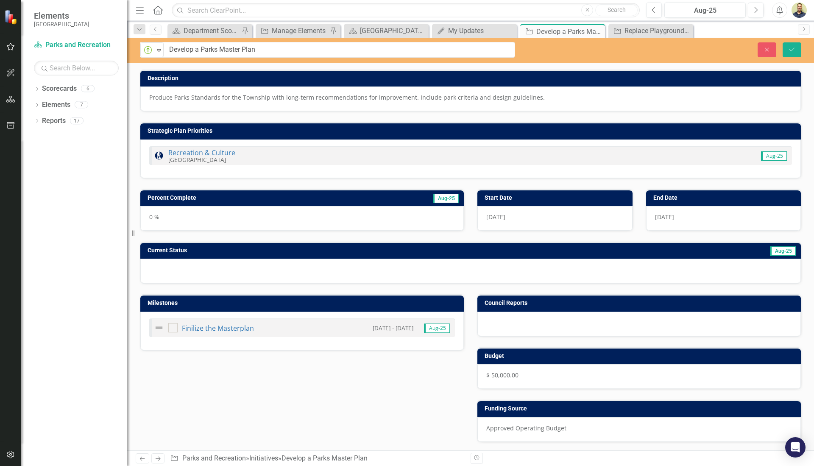
click at [342, 192] on td "Percent Complete" at bounding box center [248, 198] width 202 height 13
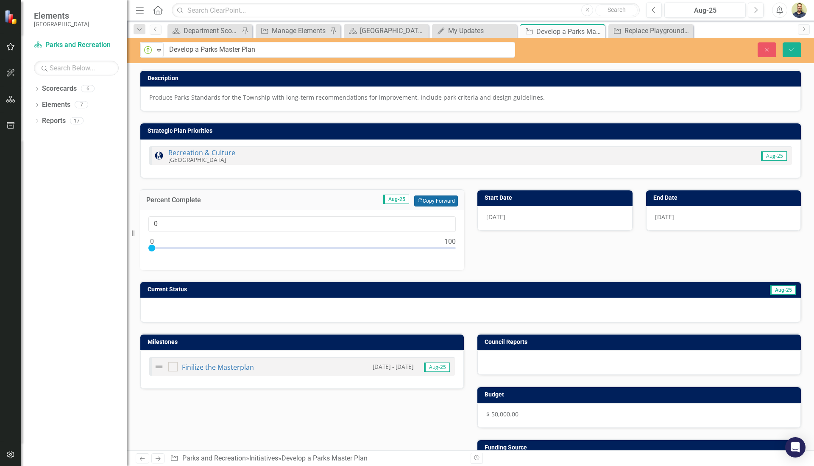
click at [447, 203] on button "Copy Forward Copy Forward" at bounding box center [436, 200] width 44 height 11
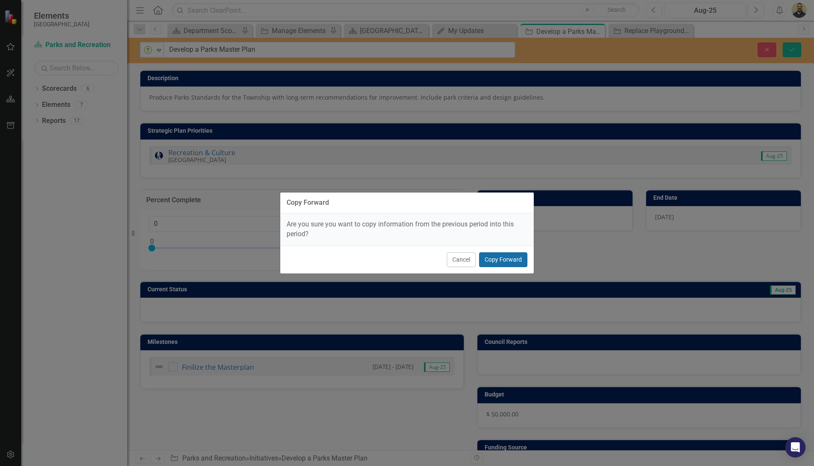
click at [503, 260] on button "Copy Forward" at bounding box center [503, 259] width 48 height 15
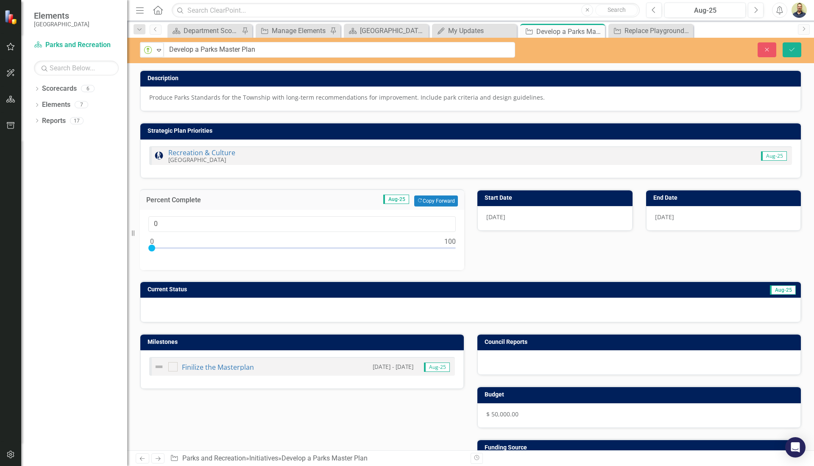
click at [483, 287] on h3 "Current Status" at bounding box center [340, 289] width 387 height 6
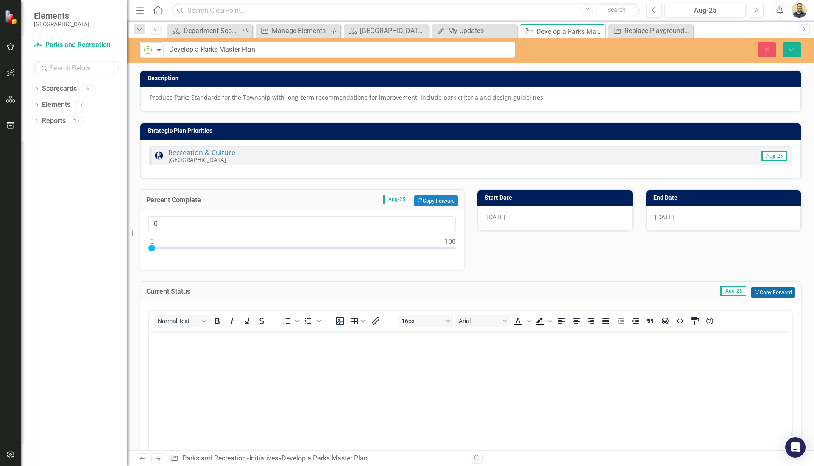
click at [768, 292] on button "Copy Forward Copy Forward" at bounding box center [773, 292] width 44 height 11
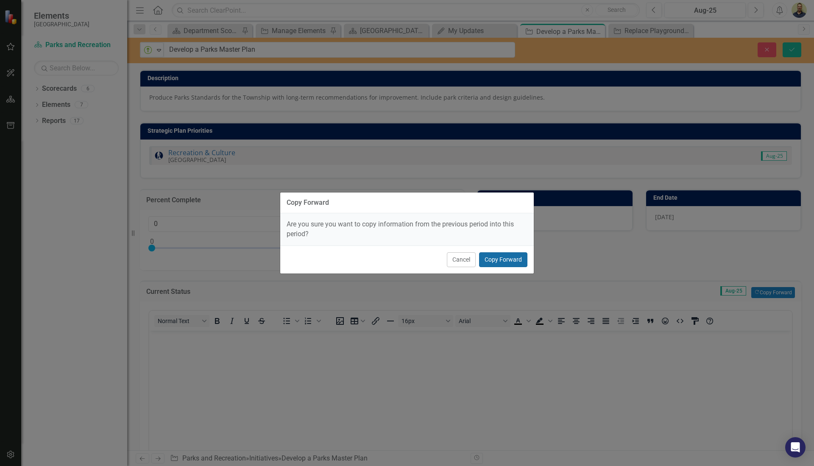
click at [507, 259] on button "Copy Forward" at bounding box center [503, 259] width 48 height 15
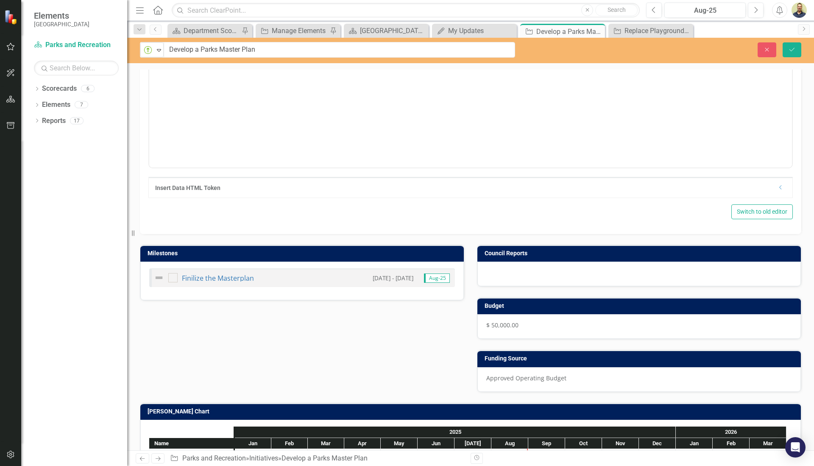
scroll to position [411, 0]
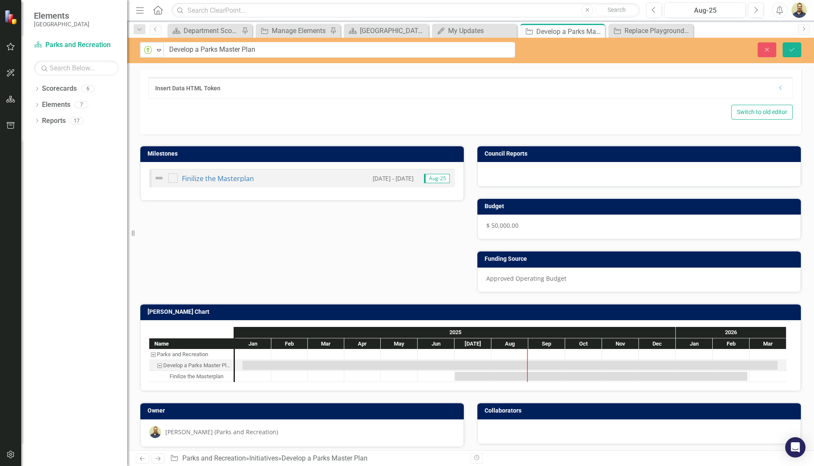
click at [365, 312] on td "[PERSON_NAME] Chart" at bounding box center [471, 312] width 649 height 13
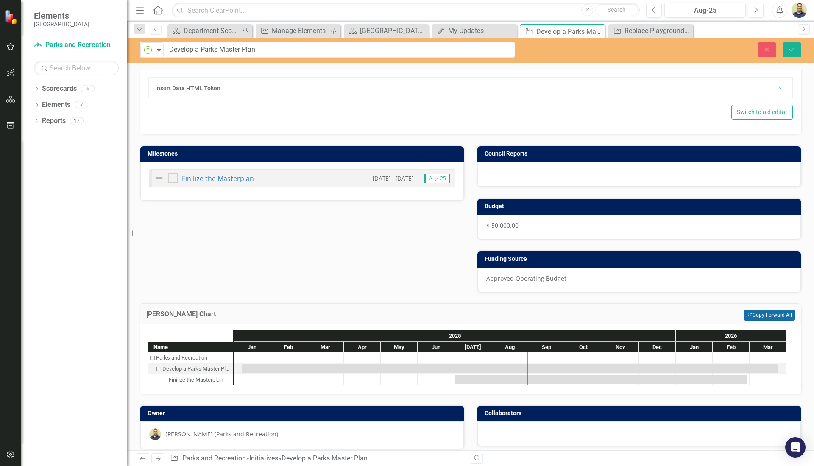
click at [746, 311] on button "Copy Forward Copy Forward All" at bounding box center [769, 314] width 51 height 11
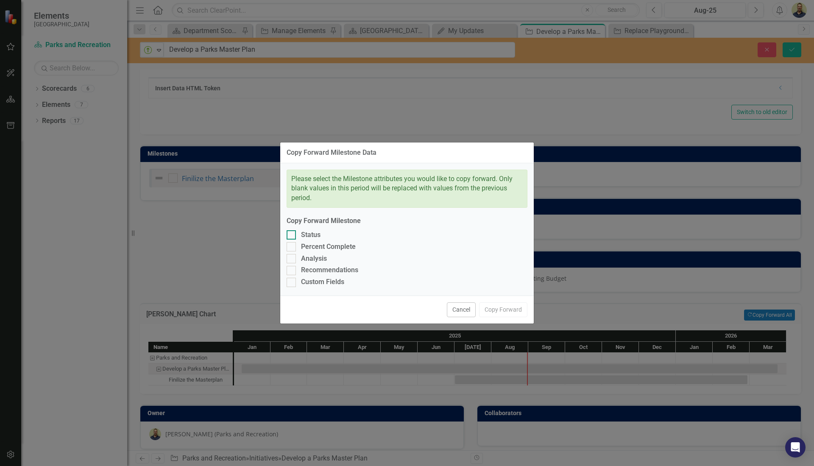
click at [291, 236] on div at bounding box center [290, 234] width 9 height 9
click at [291, 236] on input "Status" at bounding box center [289, 233] width 6 height 6
checkbox input "true"
drag, startPoint x: 292, startPoint y: 246, endPoint x: 292, endPoint y: 251, distance: 5.5
click at [292, 246] on div at bounding box center [290, 246] width 9 height 9
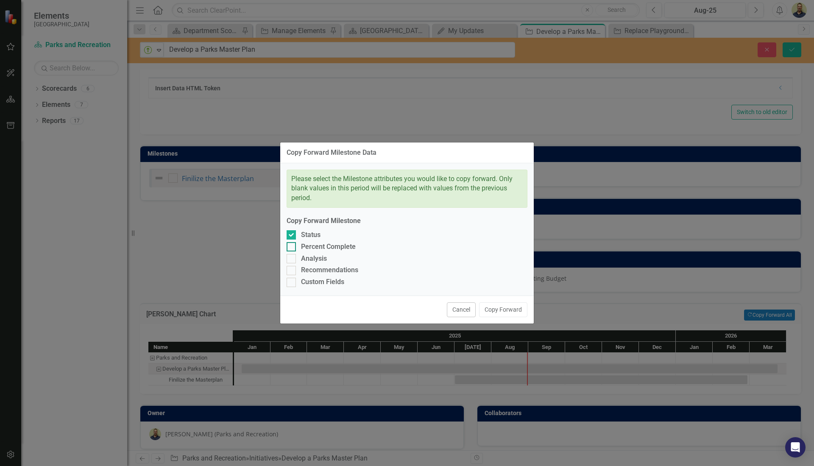
click at [292, 246] on input "Percent Complete" at bounding box center [289, 245] width 6 height 6
checkbox input "true"
drag, startPoint x: 292, startPoint y: 258, endPoint x: 292, endPoint y: 266, distance: 7.6
click at [292, 259] on input "Analysis" at bounding box center [289, 257] width 6 height 6
checkbox input "true"
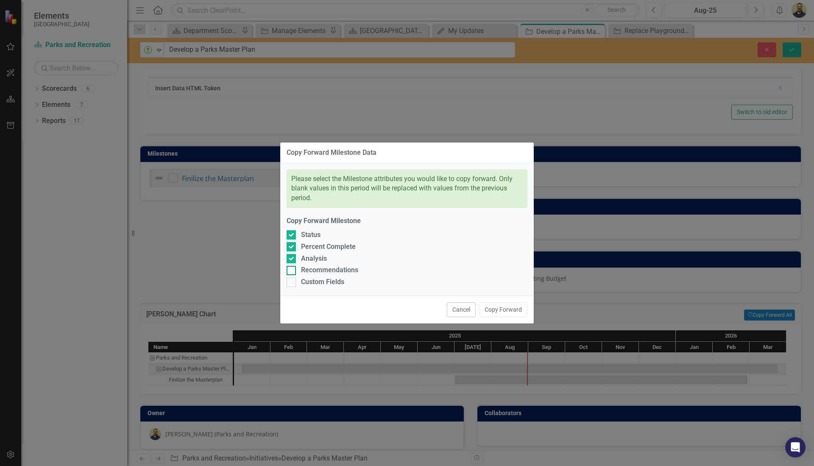
drag, startPoint x: 292, startPoint y: 267, endPoint x: 292, endPoint y: 273, distance: 5.1
click at [292, 267] on div at bounding box center [290, 270] width 9 height 9
click at [292, 267] on input "Recommendations" at bounding box center [289, 269] width 6 height 6
checkbox input "true"
click at [292, 281] on div at bounding box center [290, 282] width 9 height 9
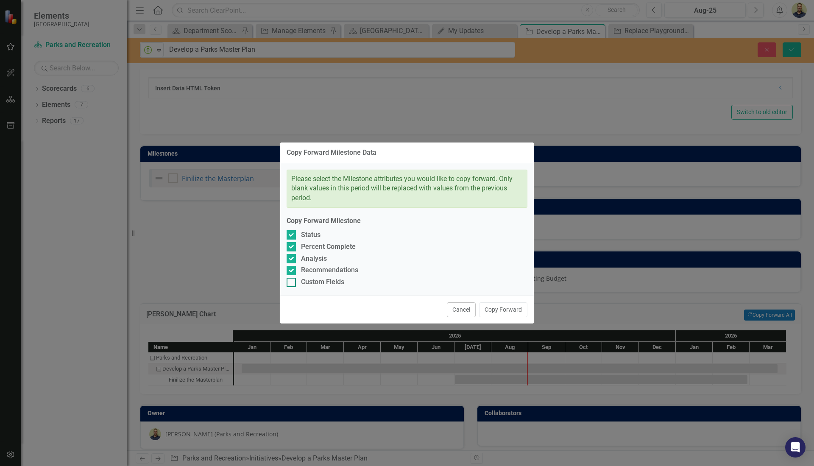
click at [292, 281] on input "Custom Fields" at bounding box center [289, 281] width 6 height 6
checkbox input "true"
click at [512, 310] on button "Copy Forward" at bounding box center [503, 309] width 48 height 15
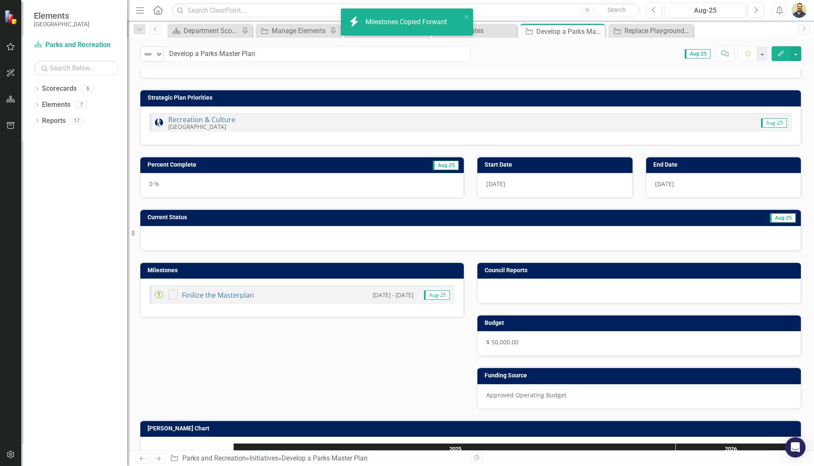
scroll to position [0, 0]
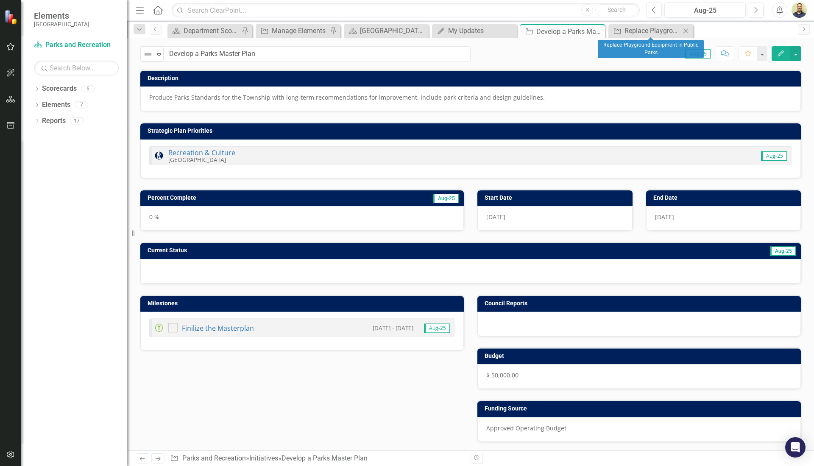
click at [685, 31] on icon at bounding box center [685, 30] width 5 height 5
click at [0, 0] on icon at bounding box center [0, 0] width 0 height 0
